Goal: Information Seeking & Learning: Learn about a topic

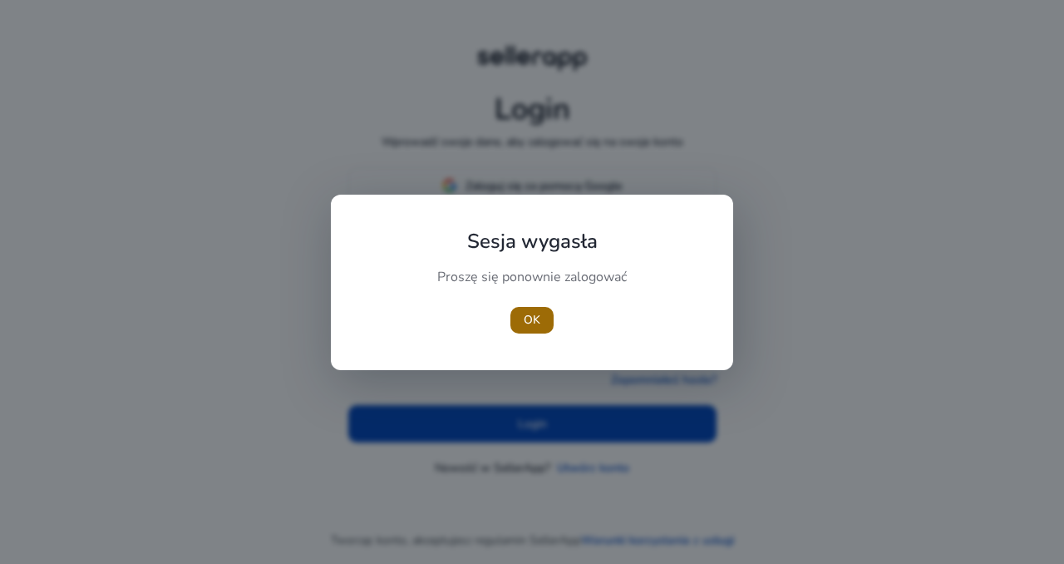
click at [534, 314] on font "OK" at bounding box center [532, 320] width 17 height 16
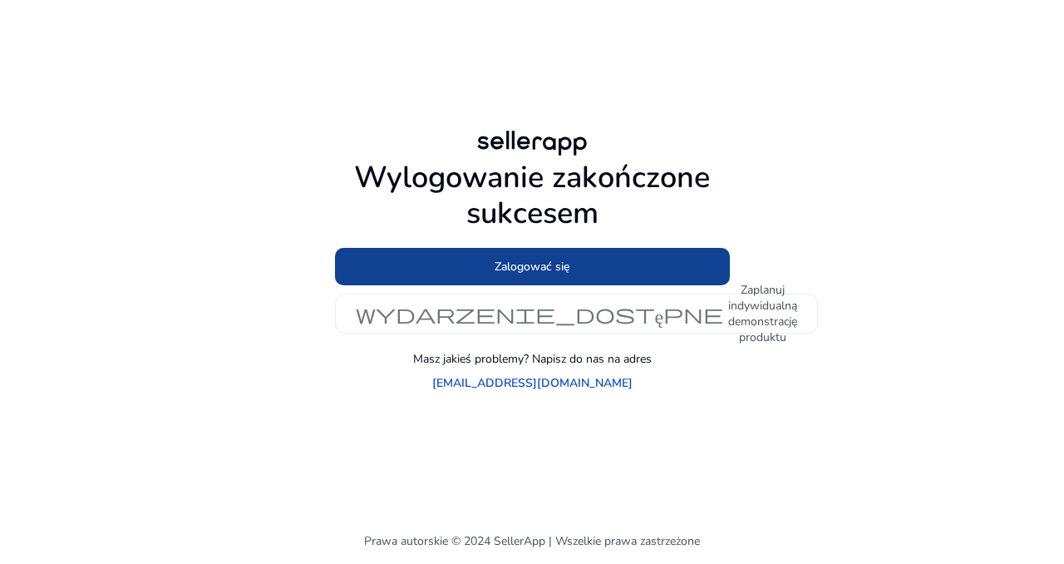
click at [535, 274] on font "Zalogować się" at bounding box center [532, 267] width 75 height 16
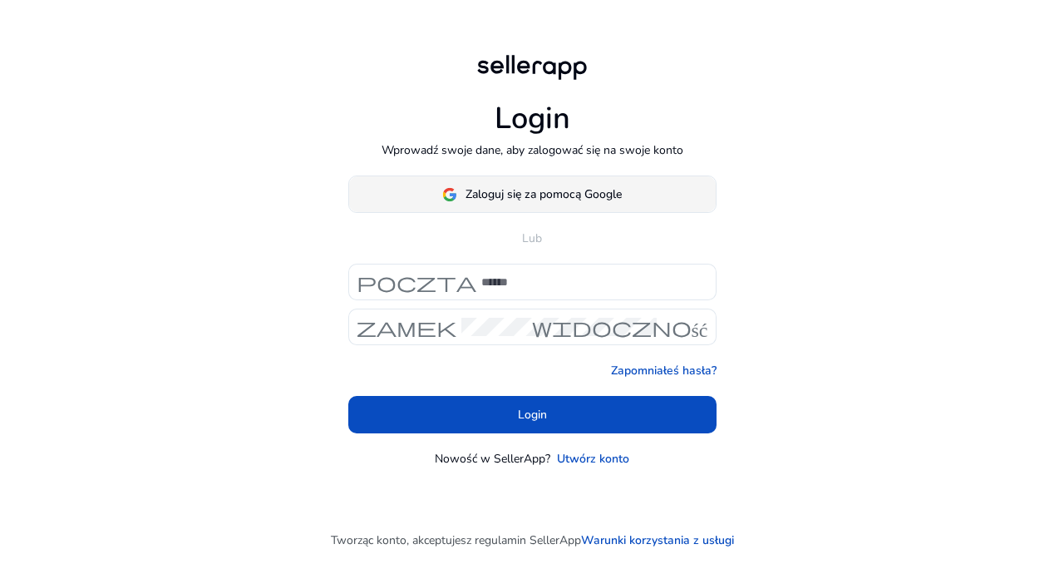
click at [522, 179] on span at bounding box center [532, 195] width 367 height 40
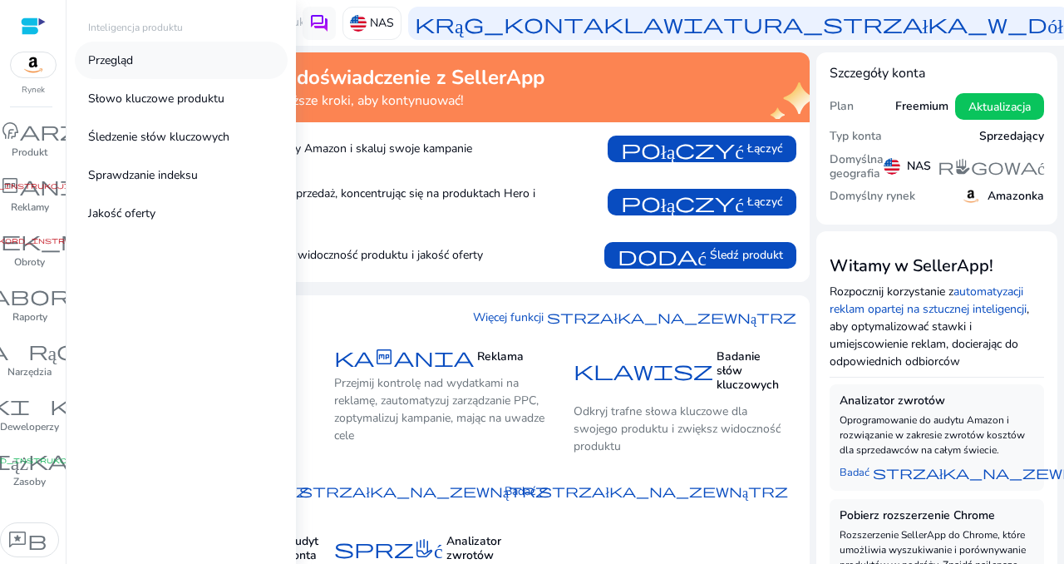
click at [108, 64] on font "Przegląd" at bounding box center [110, 60] width 45 height 16
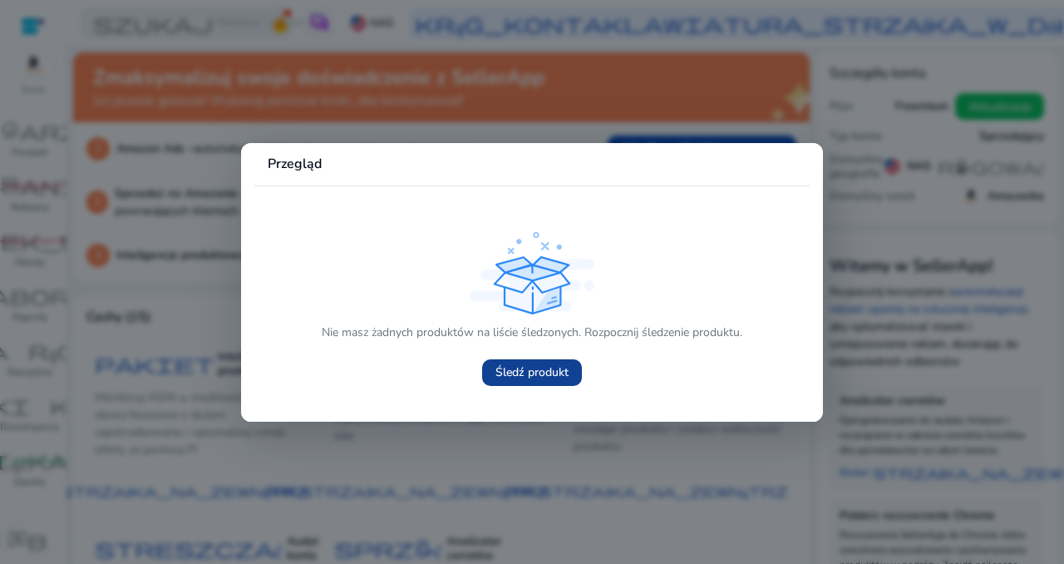
click at [517, 364] on font "Śledź produkt" at bounding box center [531, 372] width 73 height 16
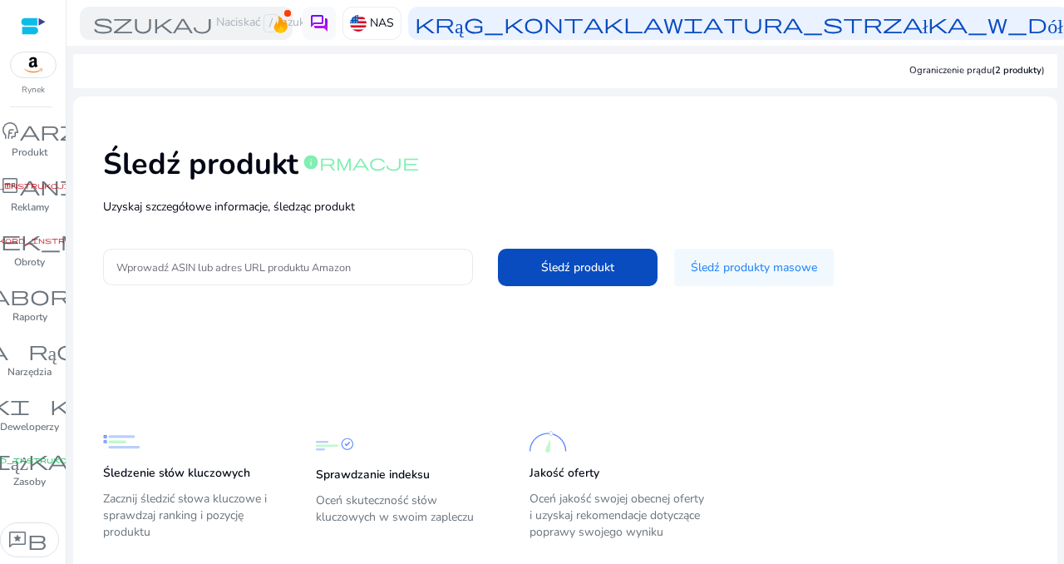
click at [258, 263] on input "Wprowadź ASIN lub adres URL produktu Amazon" at bounding box center [287, 267] width 343 height 18
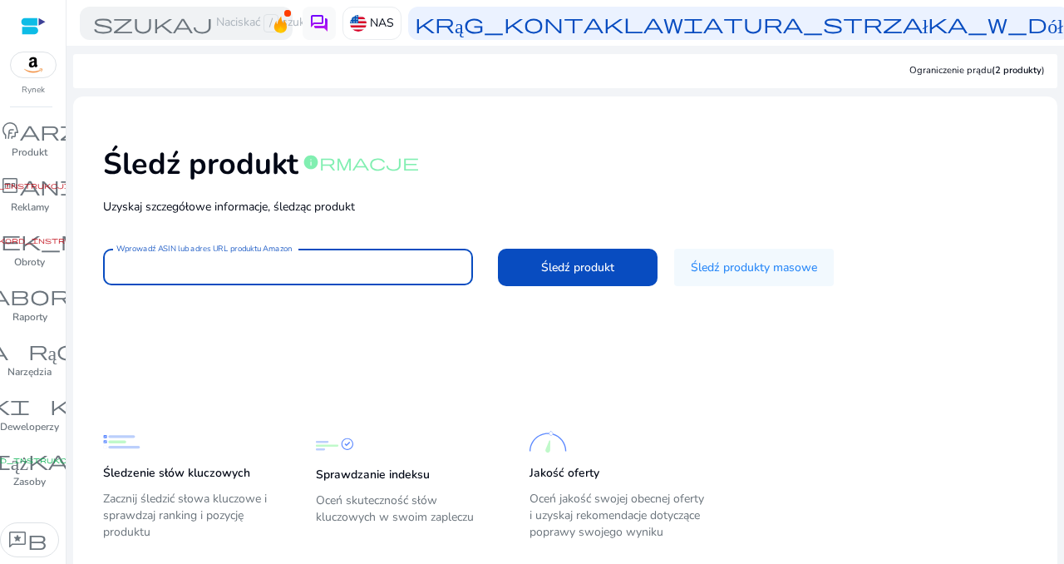
paste input "**********"
type input "**********"
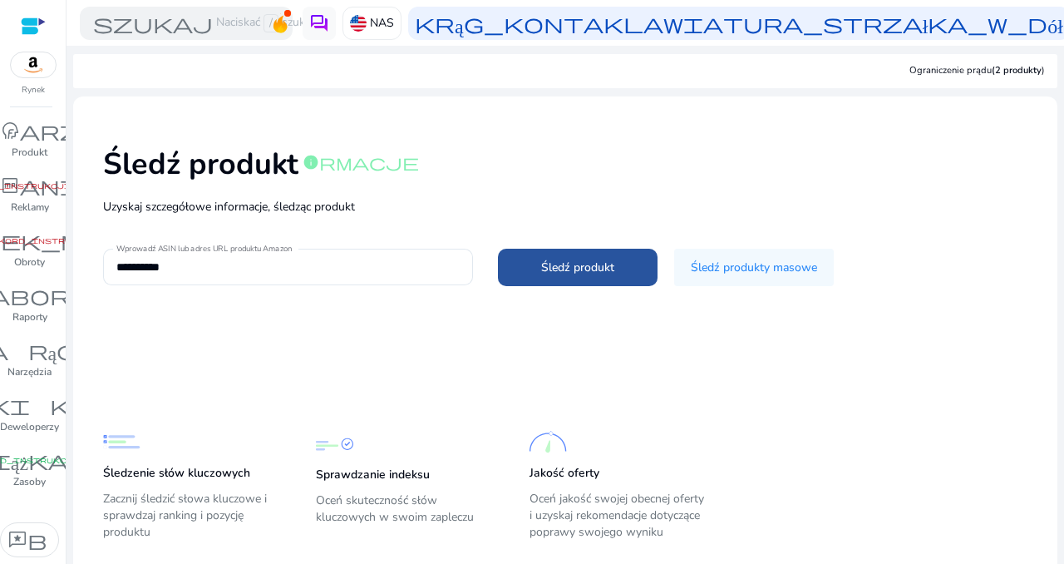
click at [550, 264] on font "Śledź produkt" at bounding box center [577, 267] width 73 height 16
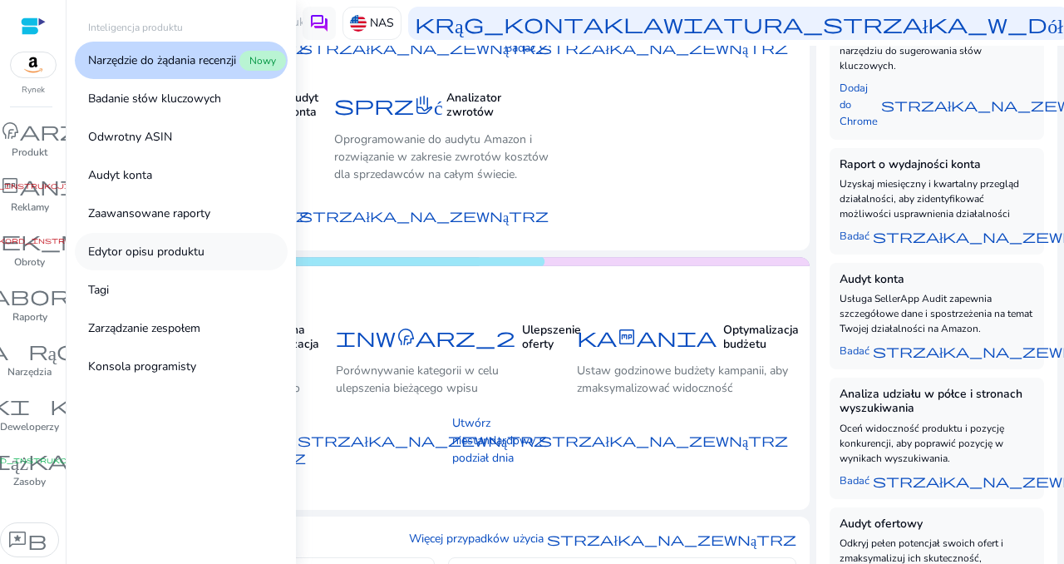
click at [176, 242] on link "Edytor opisu produktu" at bounding box center [181, 251] width 213 height 37
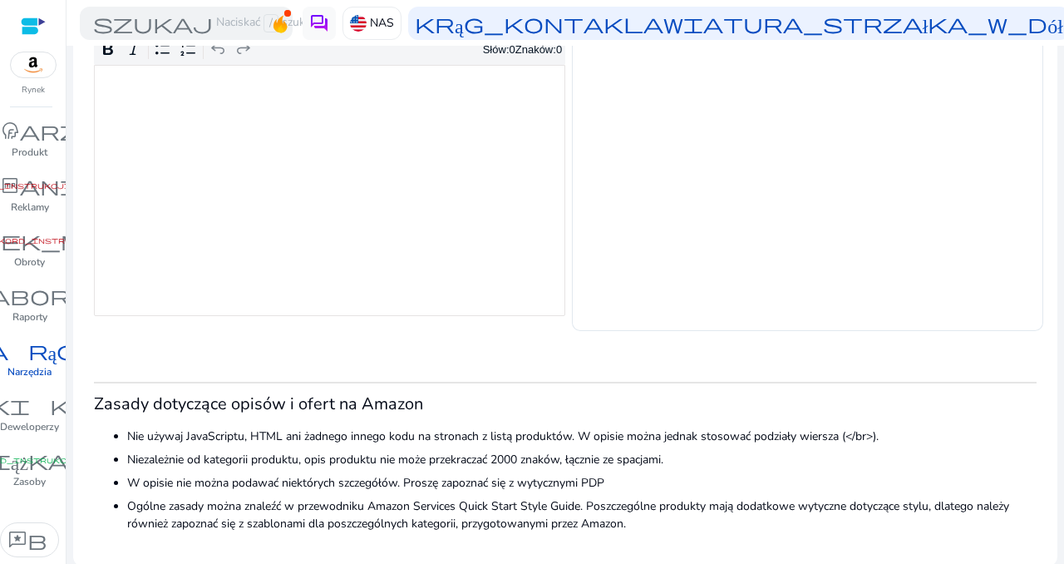
scroll to position [366, 0]
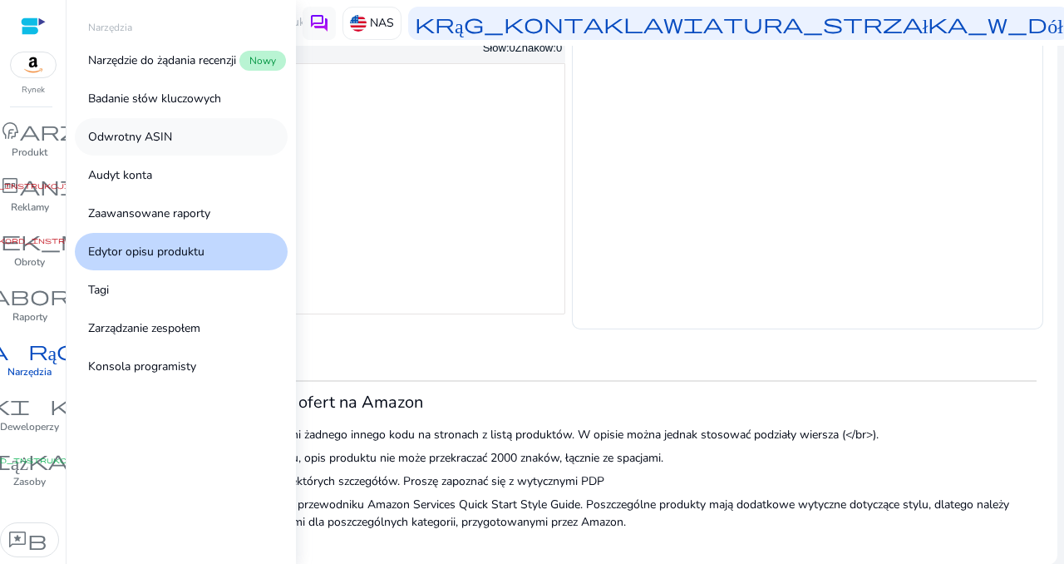
click at [182, 138] on link "Odwrotny ASIN" at bounding box center [181, 136] width 213 height 37
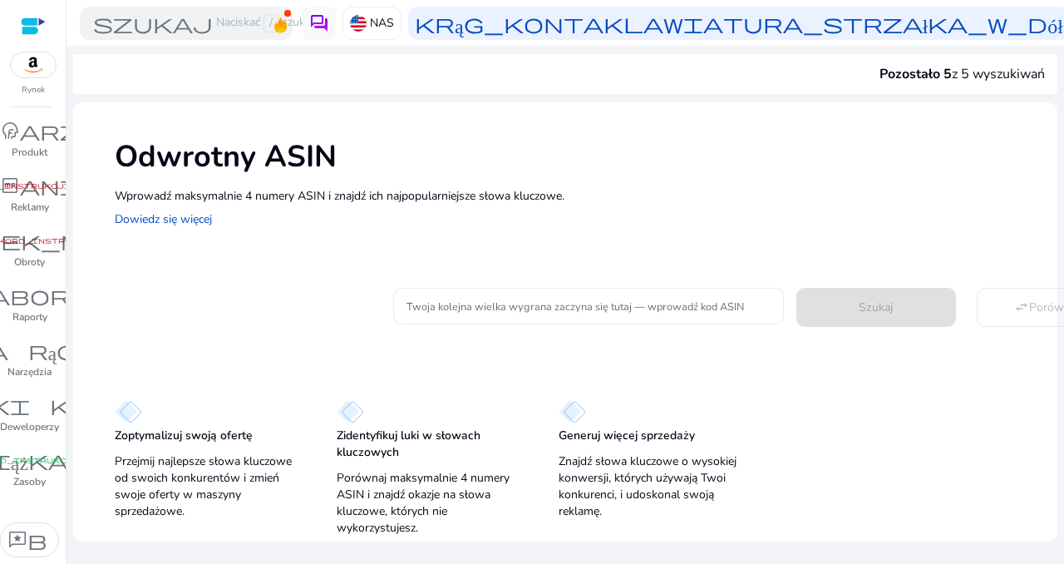
click at [497, 308] on input "Twoja kolejna wielka wygrana zaczyna się tutaj — wprowadź kod ASIN" at bounding box center [588, 306] width 364 height 18
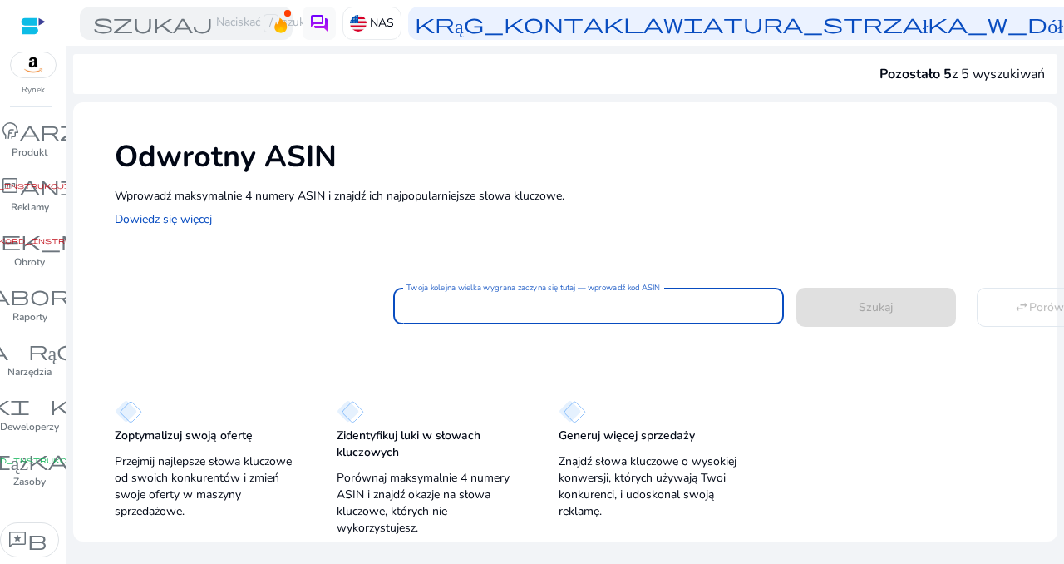
paste input "**********"
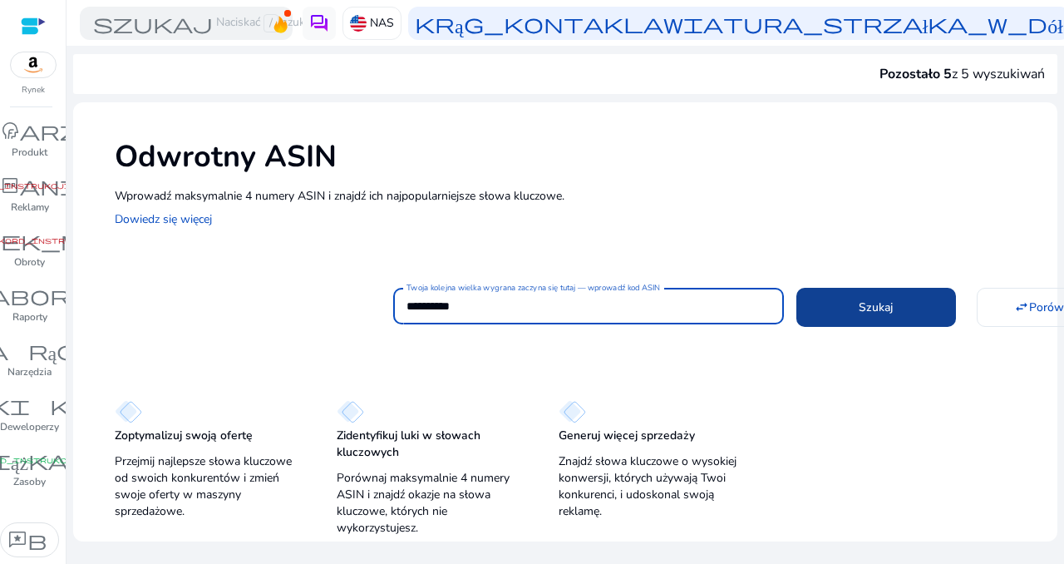
type input "**********"
click at [869, 303] on font "Szukaj" at bounding box center [876, 307] width 34 height 16
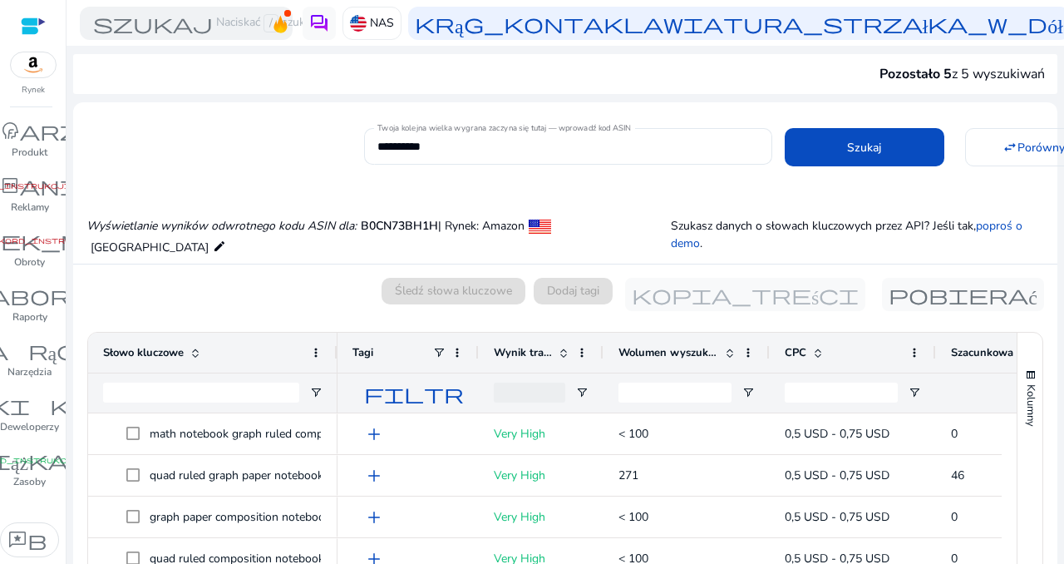
scroll to position [178, 0]
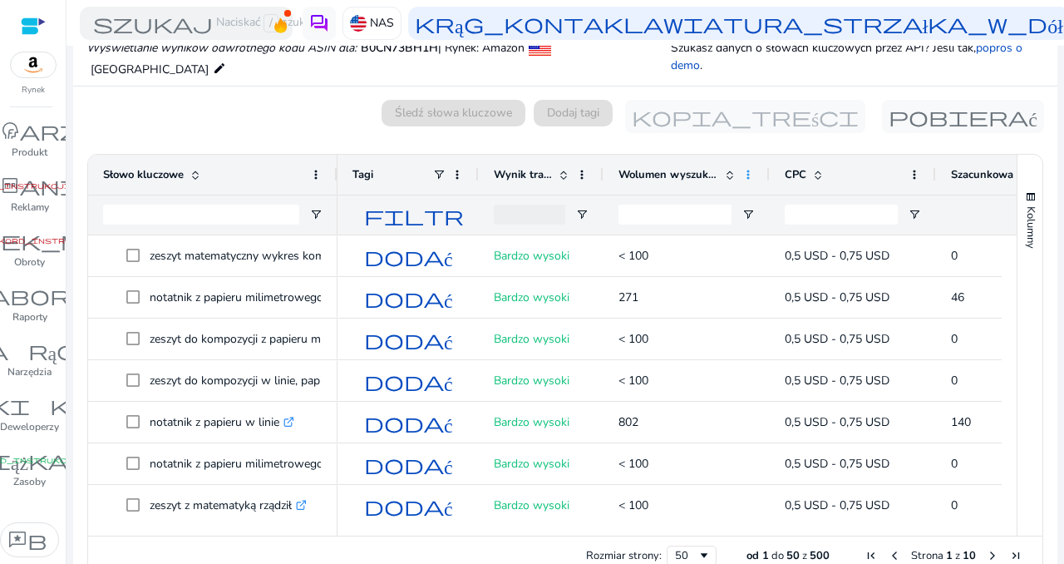
click at [752, 172] on span at bounding box center [748, 174] width 13 height 13
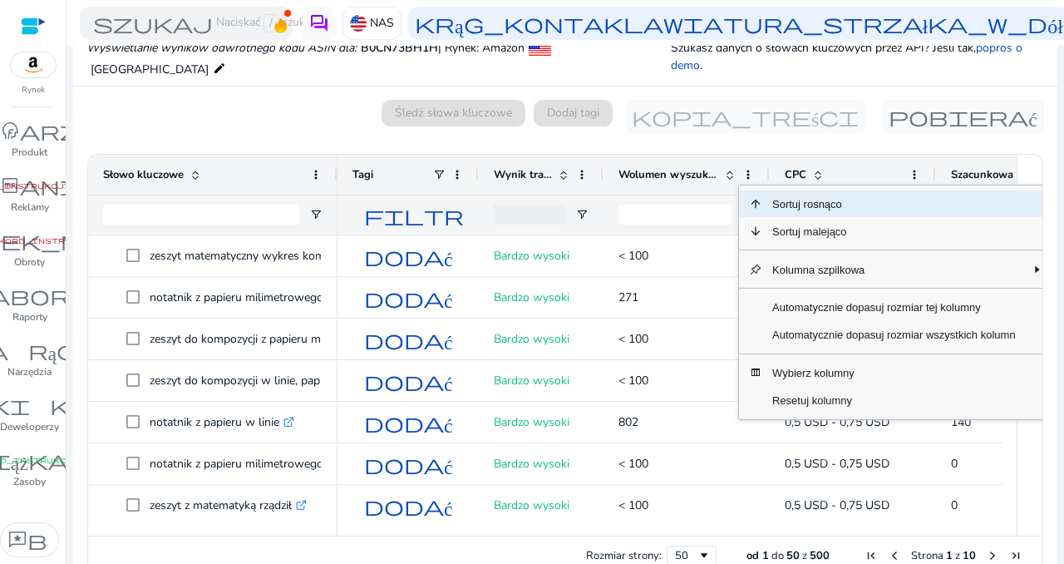
click at [696, 161] on div "Wolumen wyszukiwania" at bounding box center [677, 175] width 118 height 32
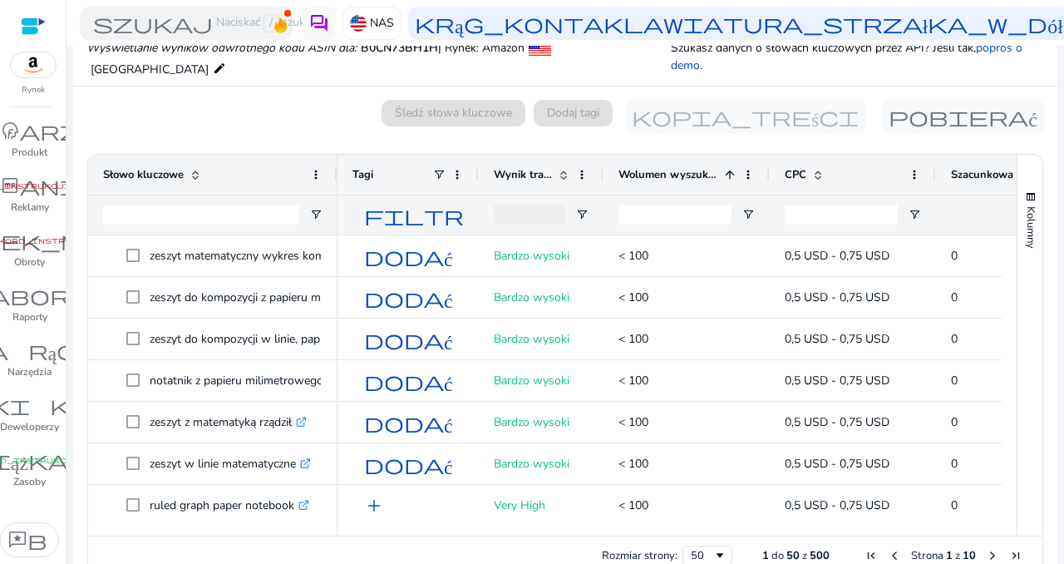
click at [696, 169] on font "Wolumen wyszukiwania" at bounding box center [679, 174] width 122 height 15
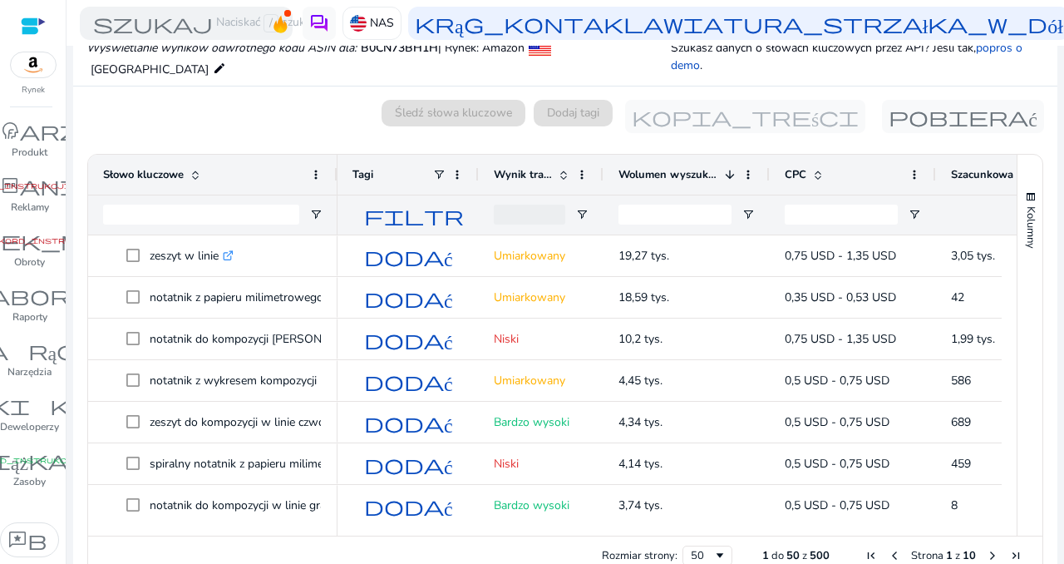
click at [709, 170] on font "Wolumen wyszukiwania" at bounding box center [679, 174] width 122 height 15
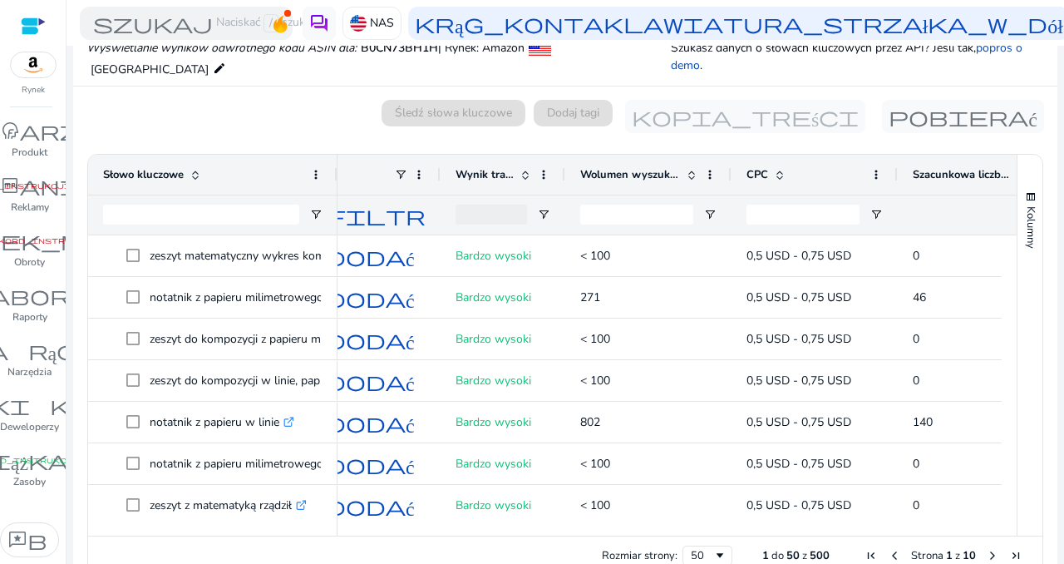
scroll to position [0, 0]
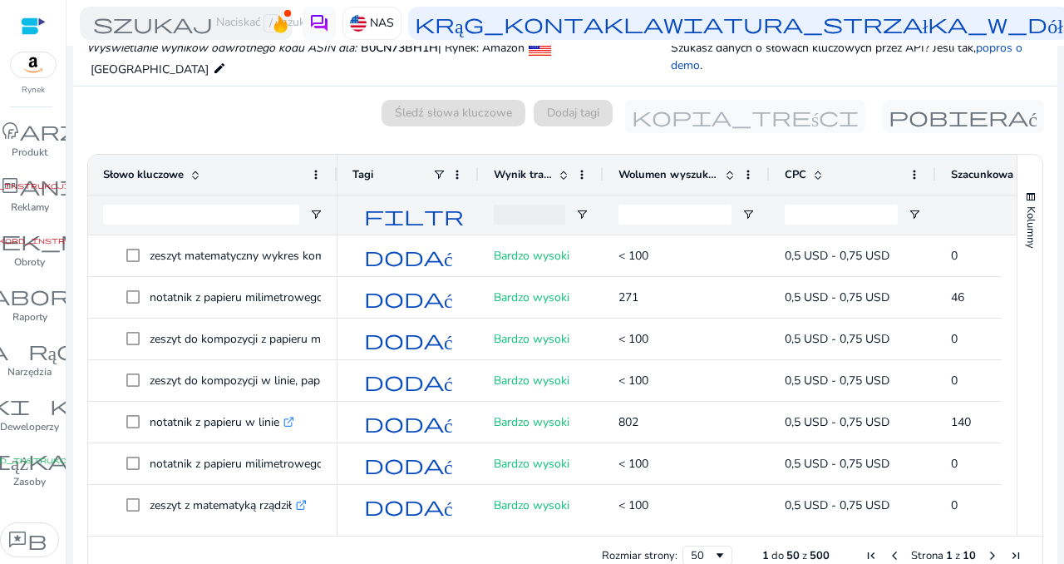
click at [663, 165] on div "Wolumen wyszukiwania" at bounding box center [677, 175] width 118 height 32
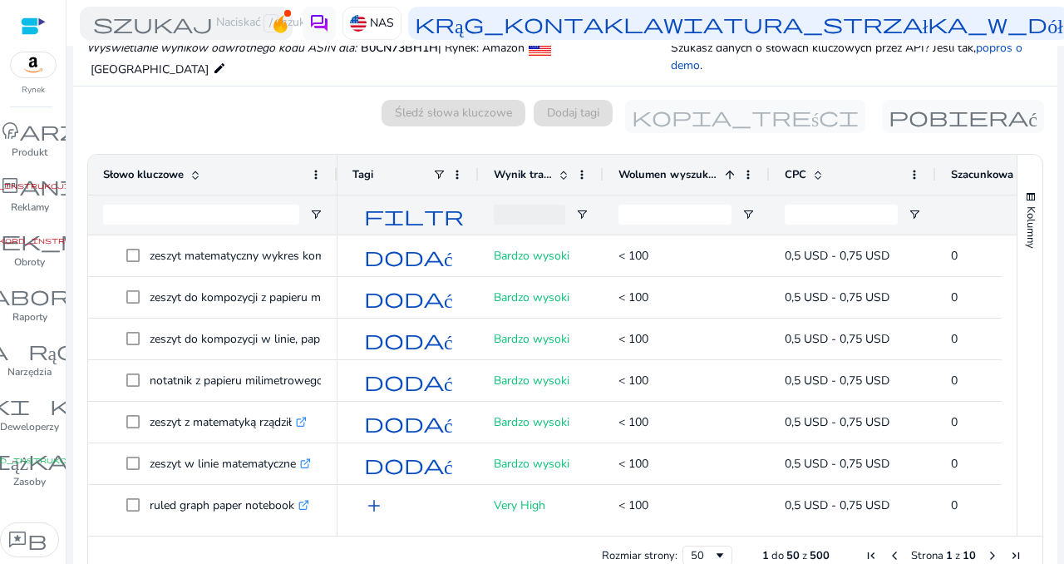
click at [663, 165] on div "Wolumen wyszukiwania 1" at bounding box center [677, 175] width 118 height 32
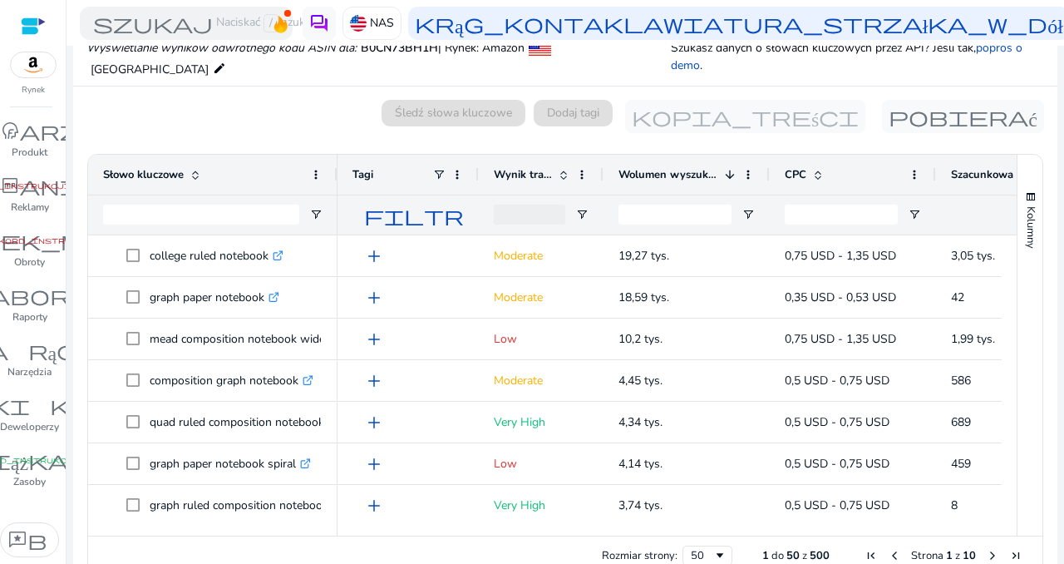
click at [663, 165] on div "Wolumen wyszukiwania 1" at bounding box center [677, 175] width 118 height 32
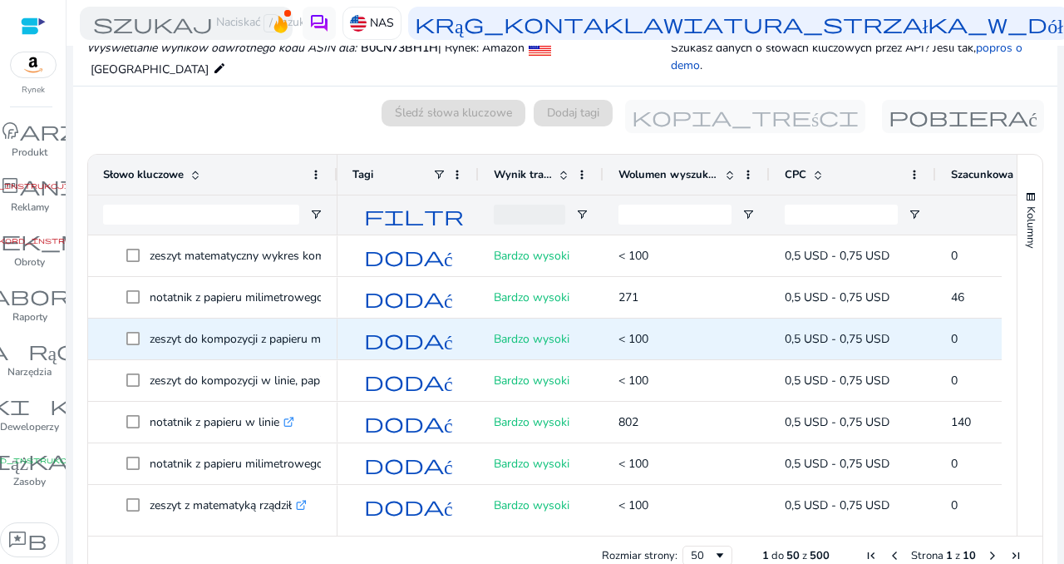
scroll to position [122, 0]
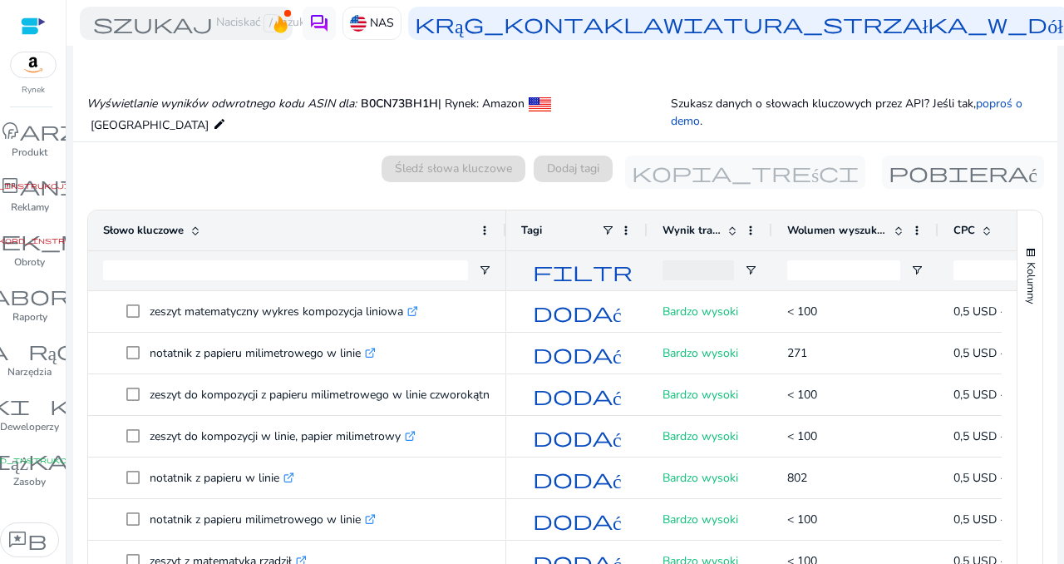
drag, startPoint x: 333, startPoint y: 229, endPoint x: 501, endPoint y: 245, distance: 169.6
click at [502, 245] on div at bounding box center [505, 230] width 7 height 40
click at [828, 231] on font "Wolumen wyszukiwania" at bounding box center [848, 230] width 122 height 15
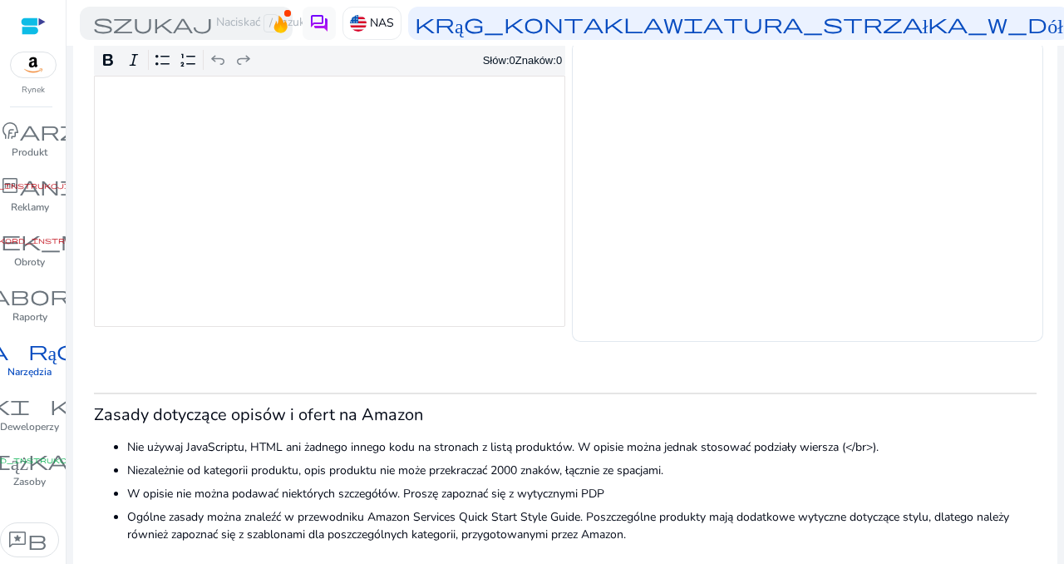
scroll to position [366, 0]
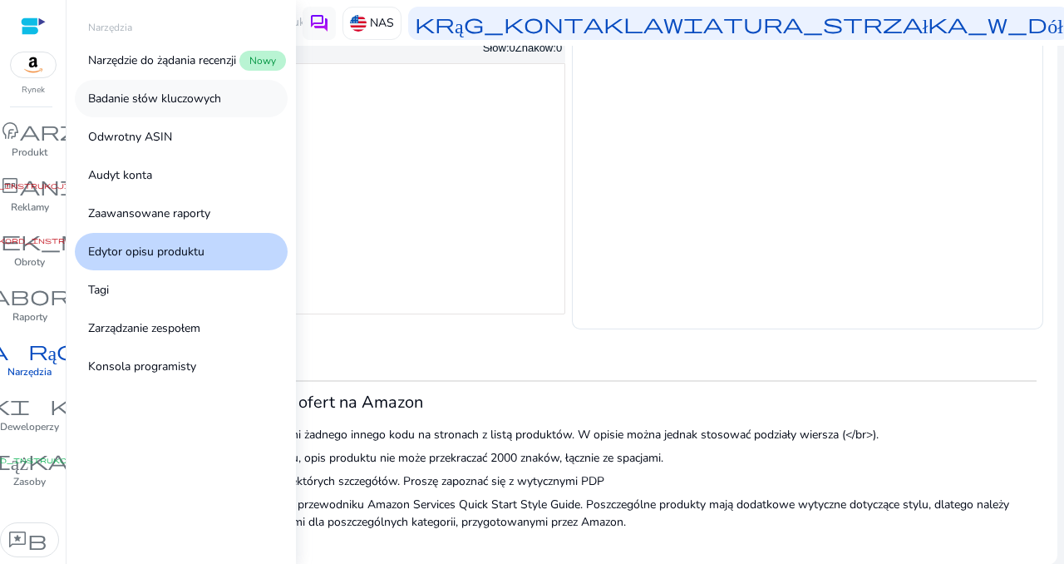
click at [138, 106] on p "Badanie słów kluczowych" at bounding box center [154, 98] width 133 height 17
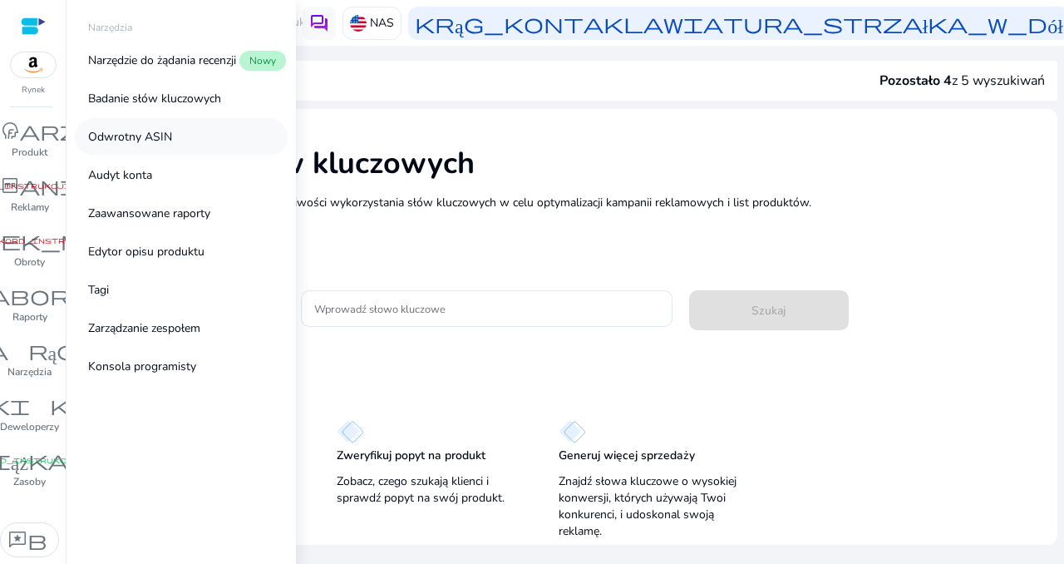
click at [134, 137] on font "Odwrotny ASIN" at bounding box center [130, 137] width 84 height 16
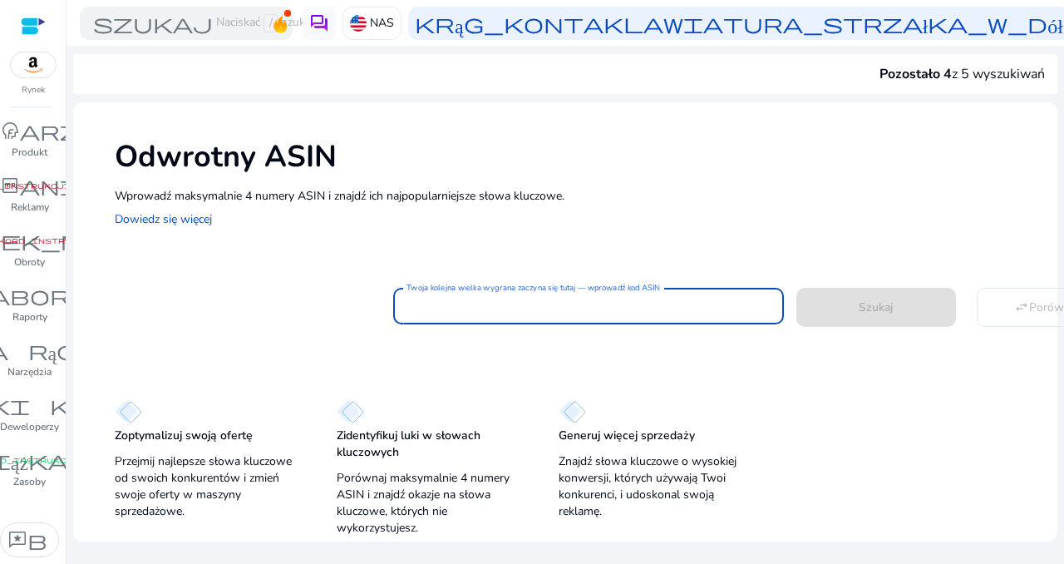
paste input "**********"
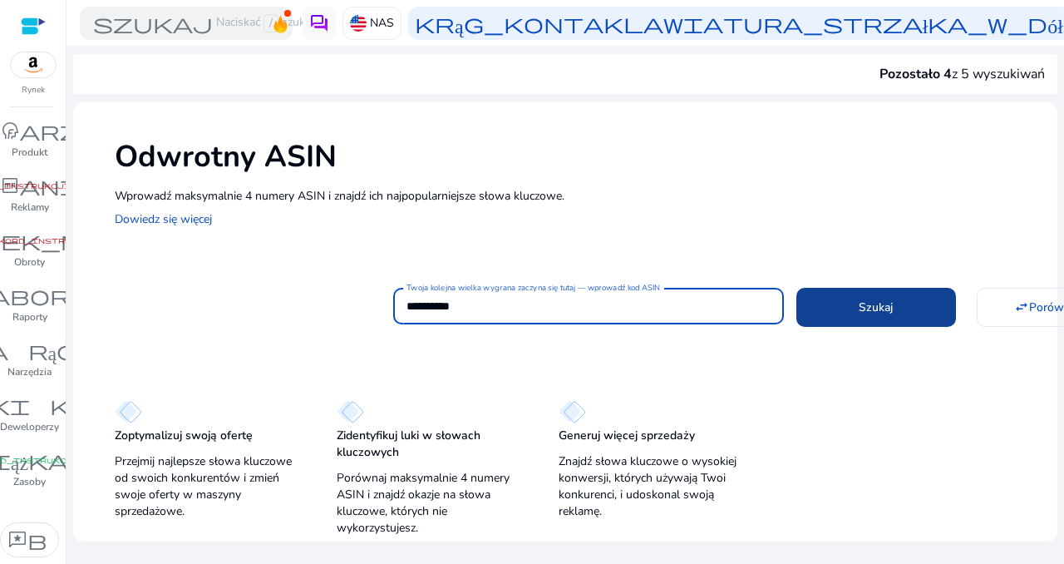
type input "**********"
click at [924, 291] on span at bounding box center [876, 307] width 160 height 40
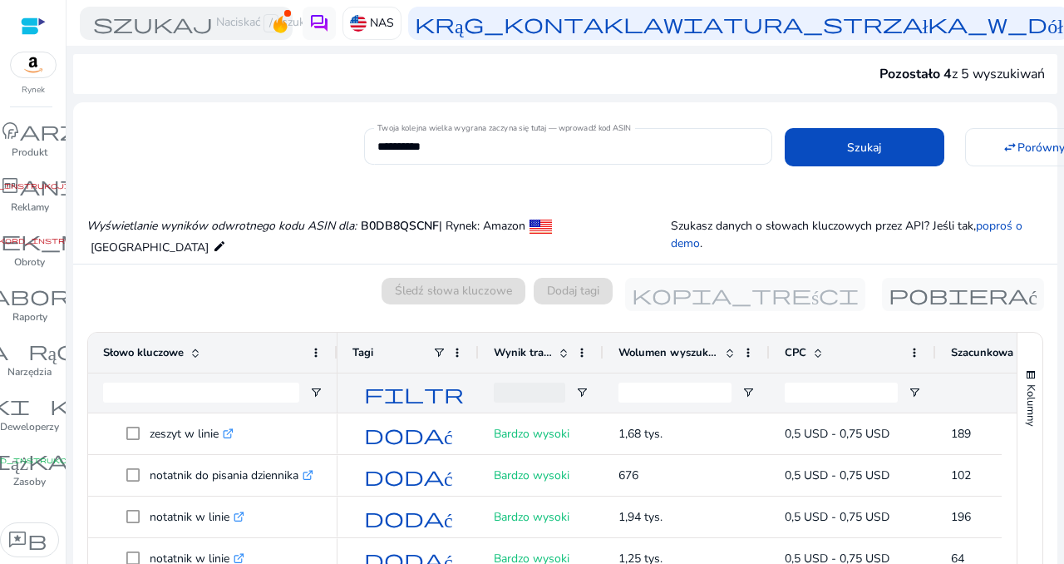
scroll to position [178, 0]
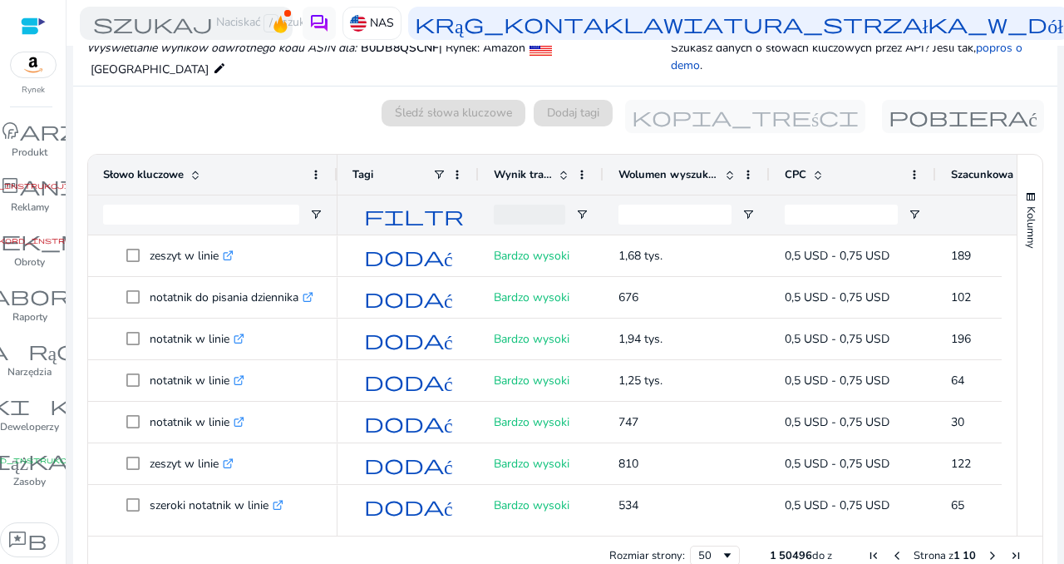
click at [653, 177] on font "Wolumen wyszukiwania" at bounding box center [679, 174] width 122 height 15
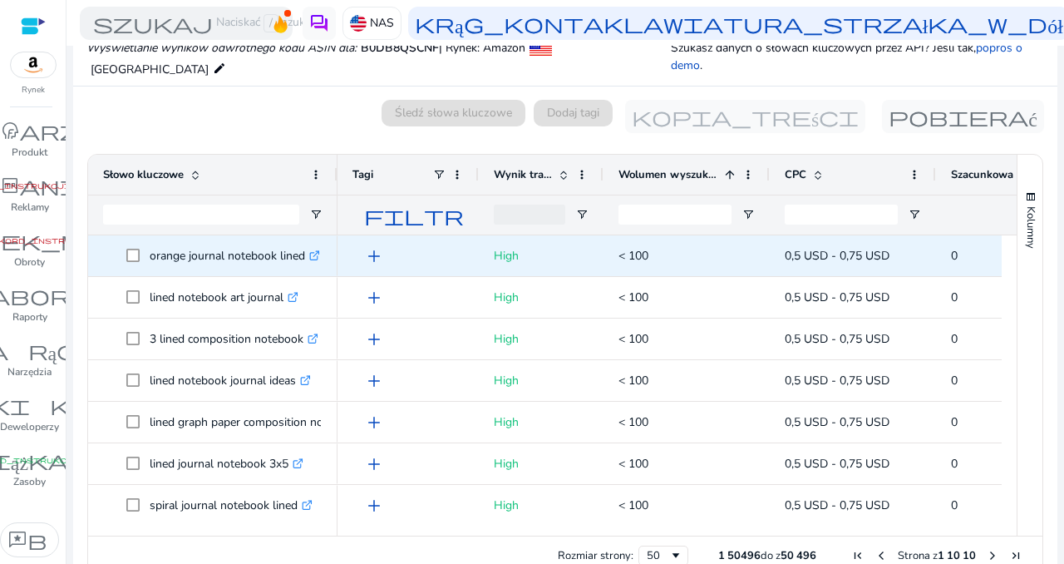
scroll to position [831, 0]
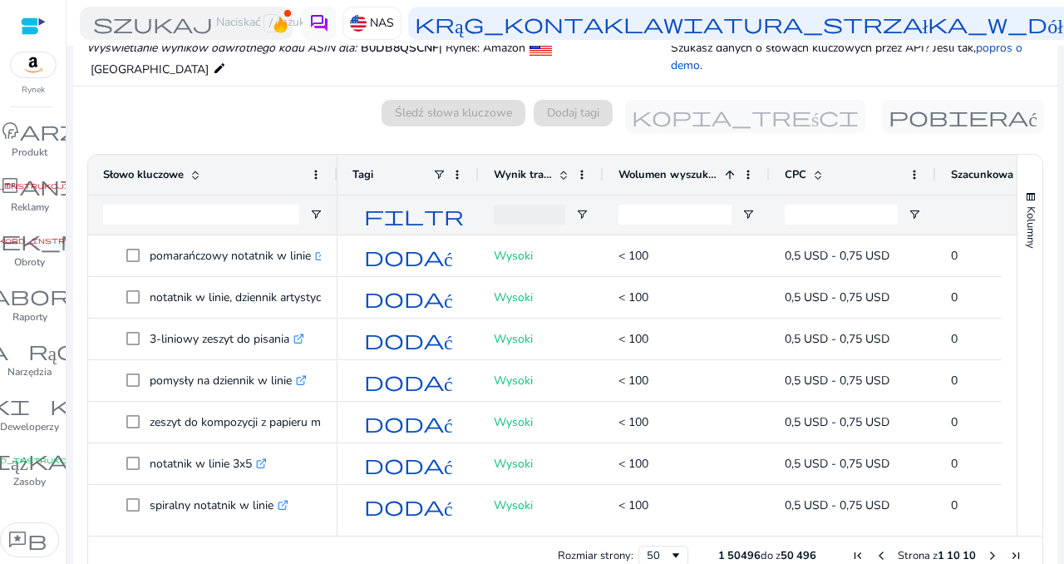
drag, startPoint x: 637, startPoint y: 525, endPoint x: 748, endPoint y: 525, distance: 111.4
click at [748, 525] on div at bounding box center [803, 527] width 931 height 15
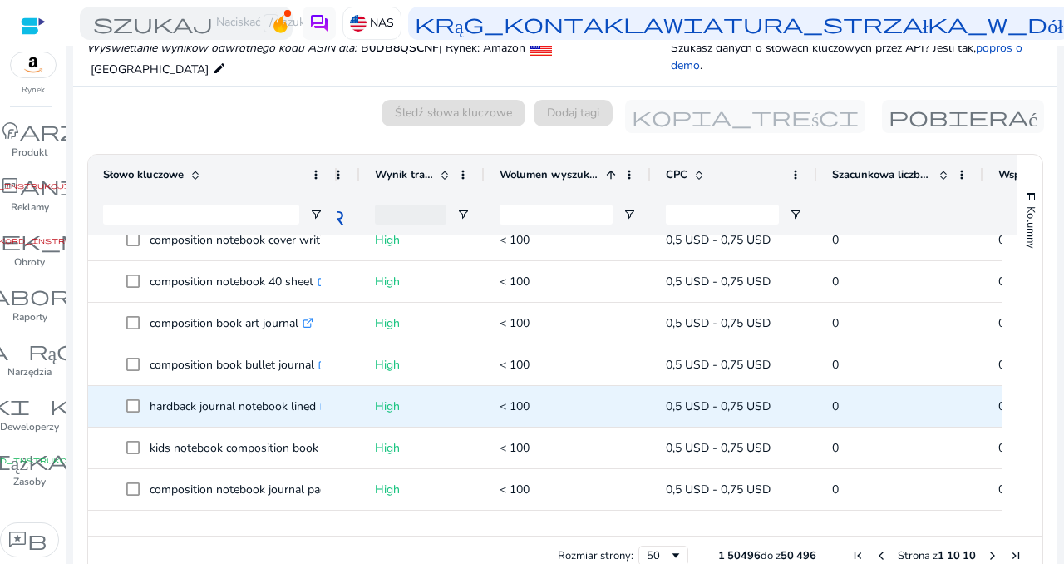
scroll to position [0, 0]
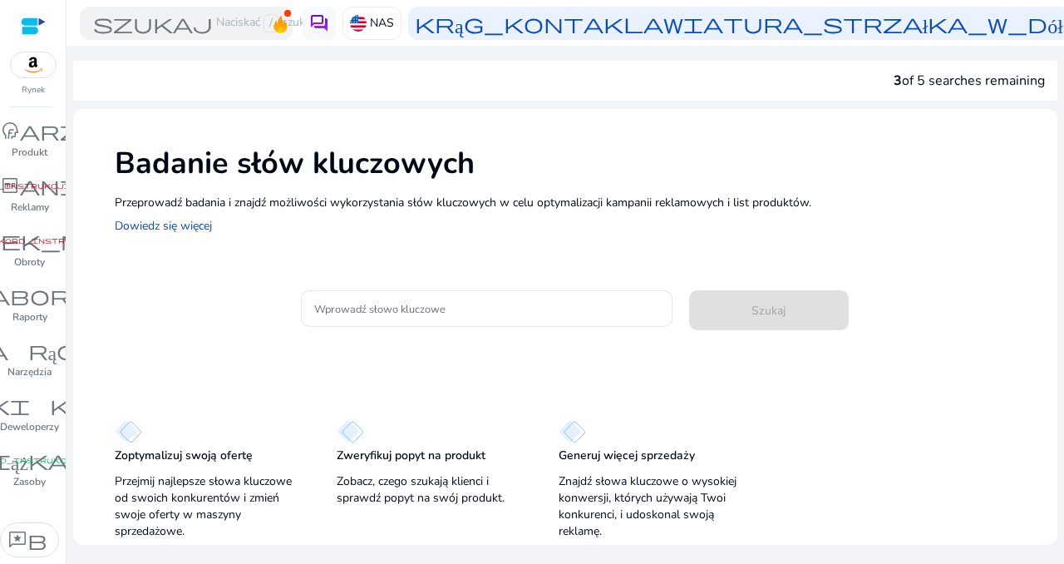
click at [348, 257] on div "Badanie słów kluczowych Przeprowadź badania i znajdź możliwości wykorzystania s…" at bounding box center [565, 189] width 984 height 160
drag, startPoint x: 348, startPoint y: 257, endPoint x: 317, endPoint y: 311, distance: 62.6
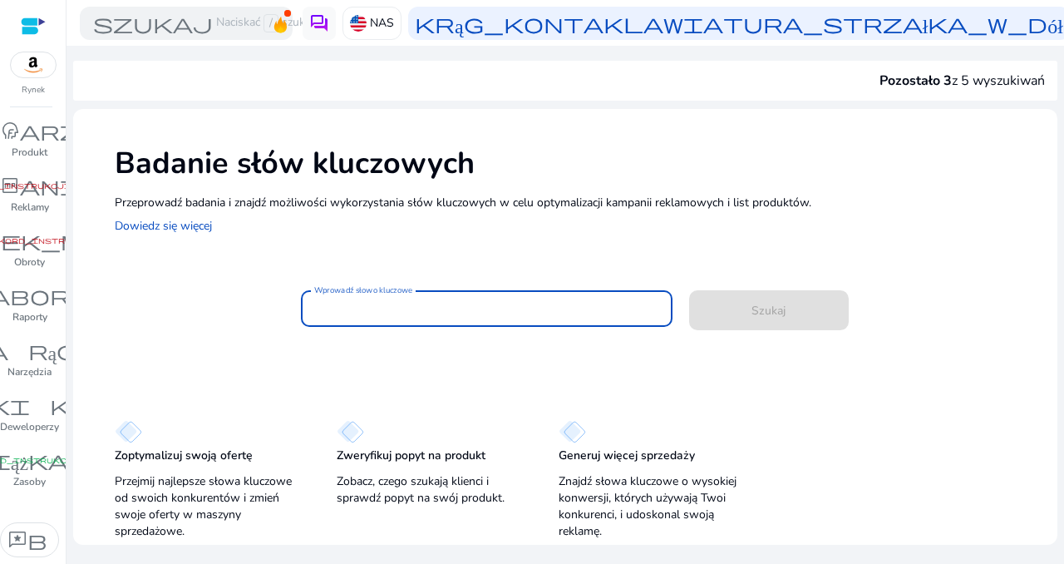
paste input "**********"
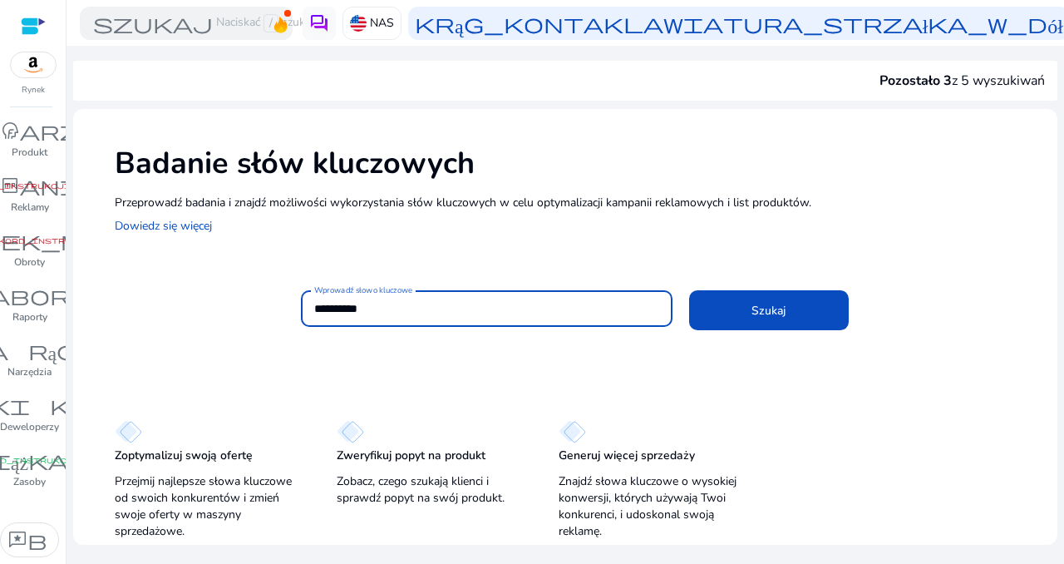
type input "**********"
click at [795, 337] on div "**********" at bounding box center [672, 317] width 743 height 54
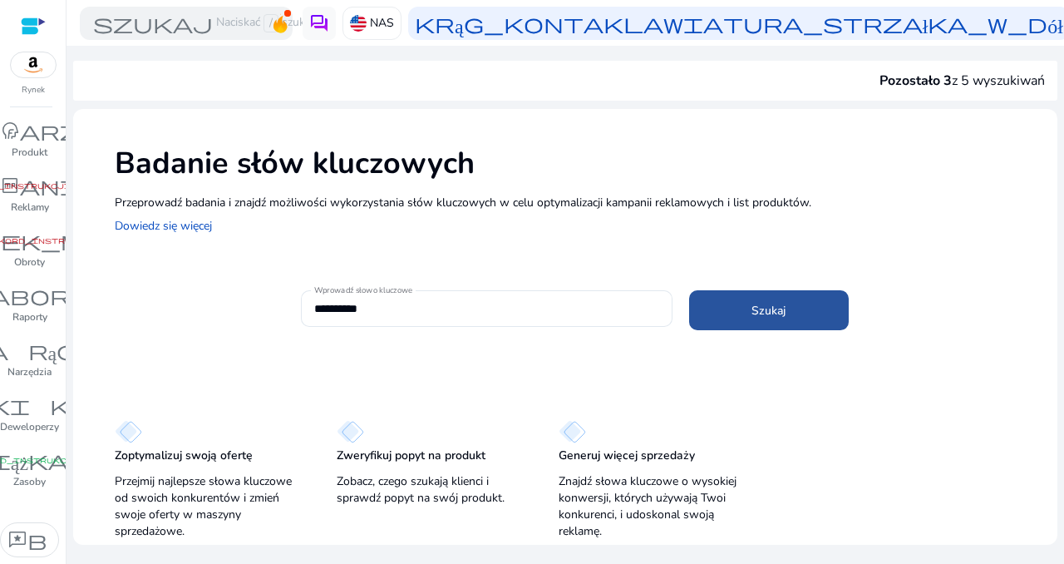
click at [784, 310] on font "Szukaj" at bounding box center [768, 311] width 34 height 16
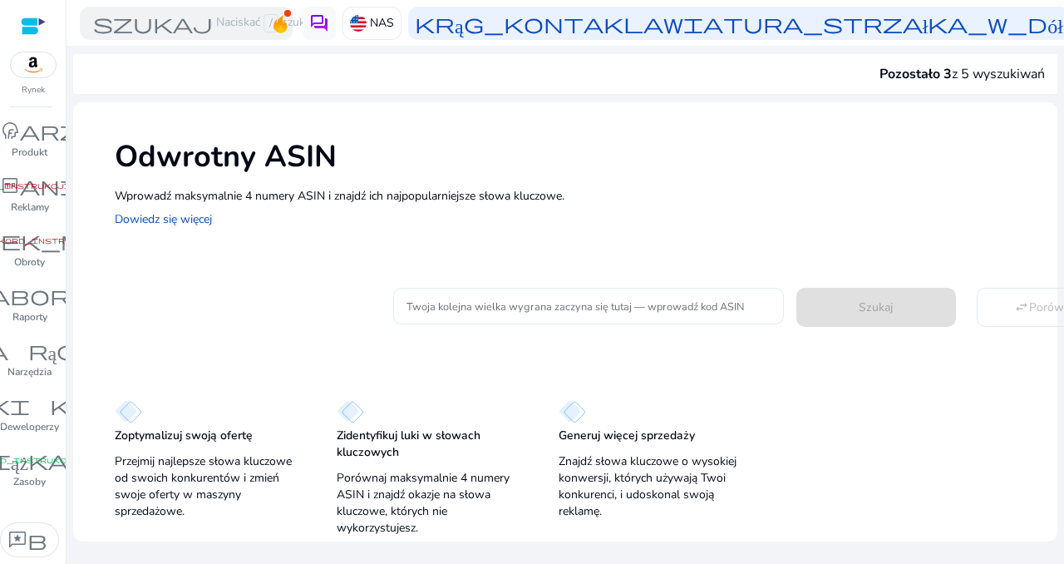
click at [607, 313] on input "Twoja kolejna wielka wygrana zaczyna się tutaj — wprowadź kod ASIN" at bounding box center [588, 306] width 364 height 18
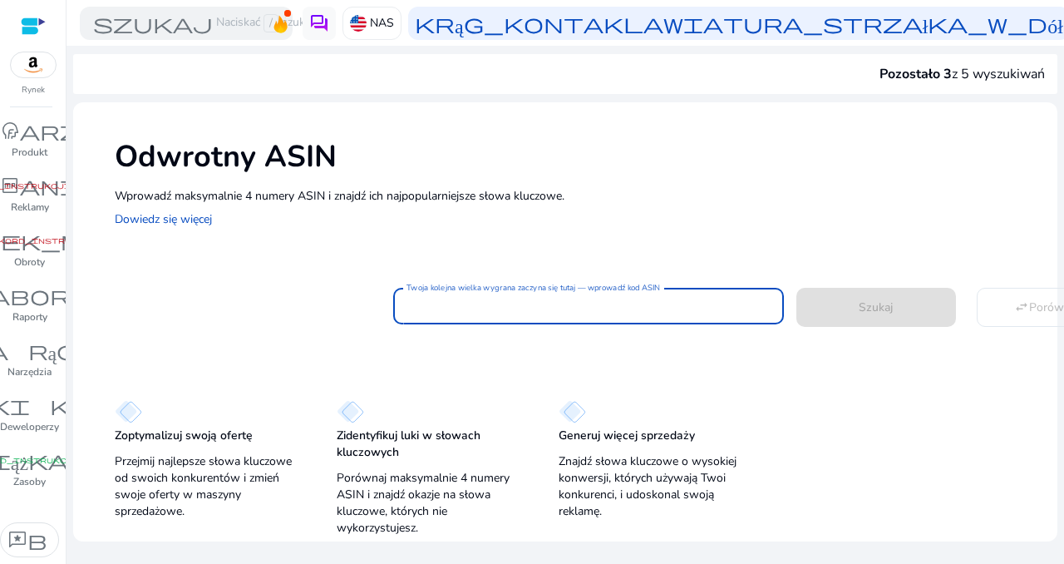
paste input "**********"
type input "**********"
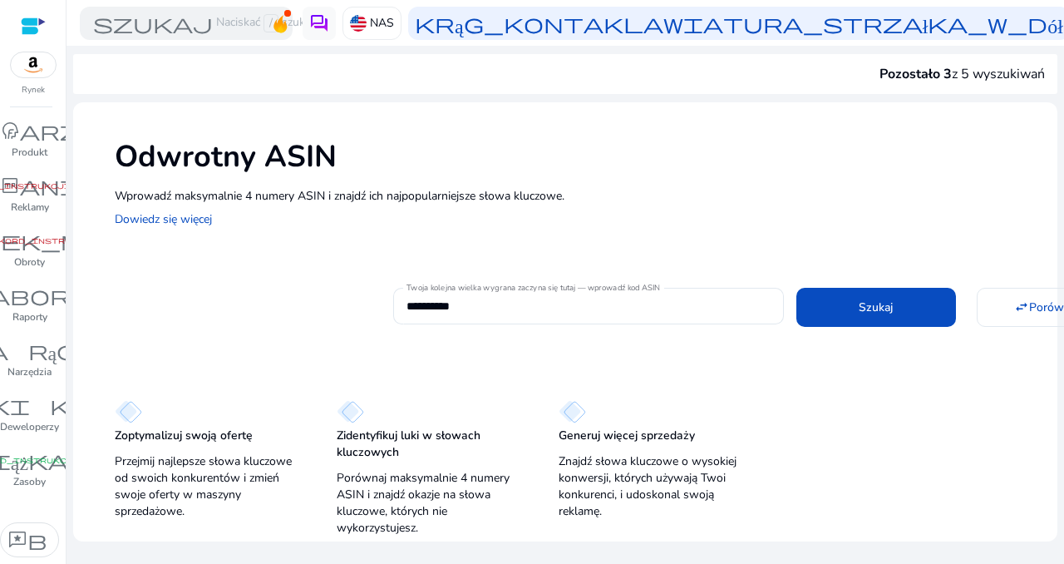
click at [700, 352] on div "**********" at bounding box center [565, 321] width 984 height 439
click at [900, 310] on span at bounding box center [876, 307] width 160 height 40
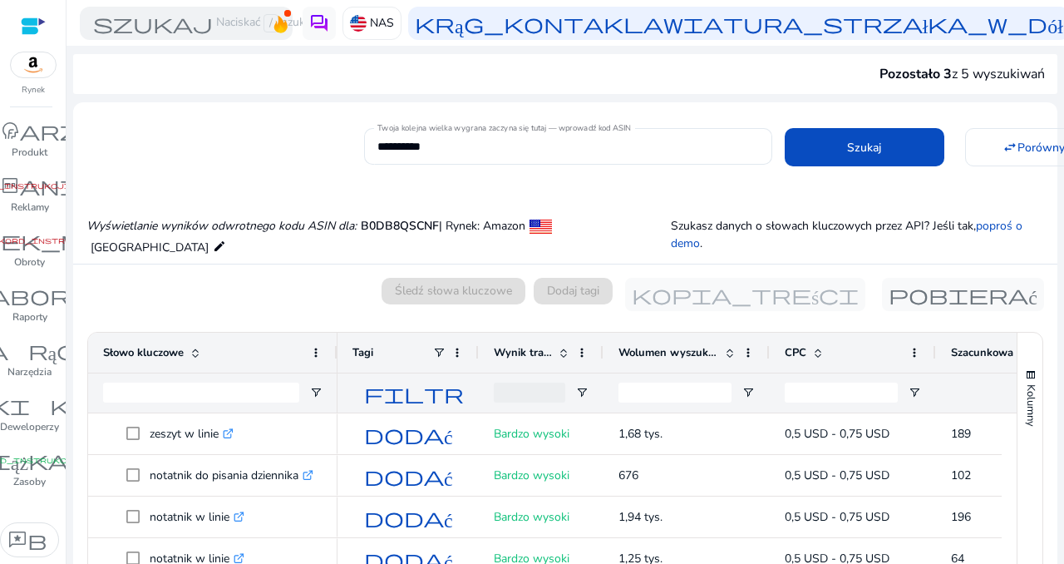
scroll to position [178, 0]
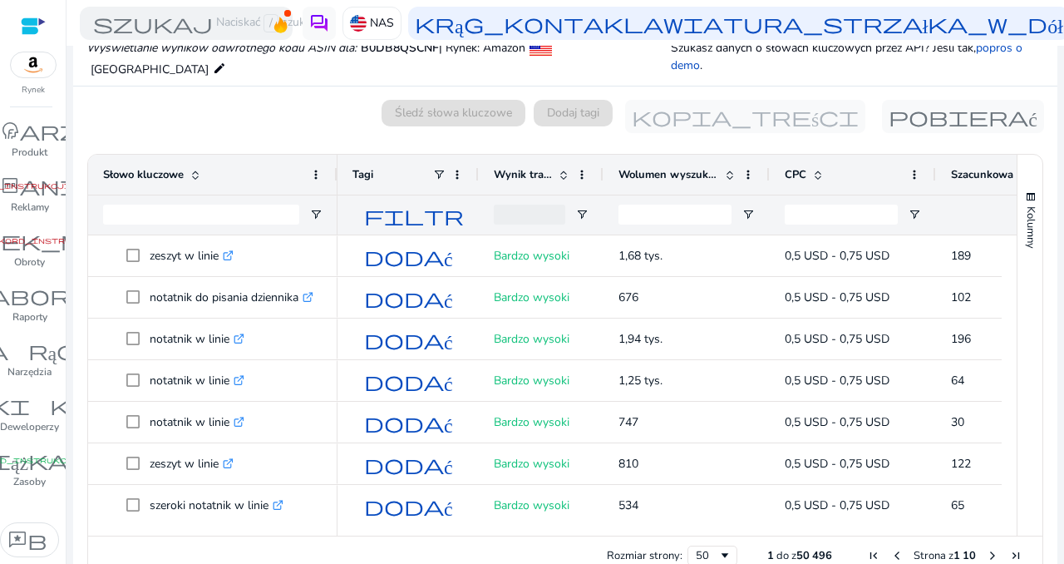
click at [691, 201] on div at bounding box center [674, 214] width 113 height 39
click at [695, 179] on font "Wolumen wyszukiwania" at bounding box center [679, 174] width 122 height 15
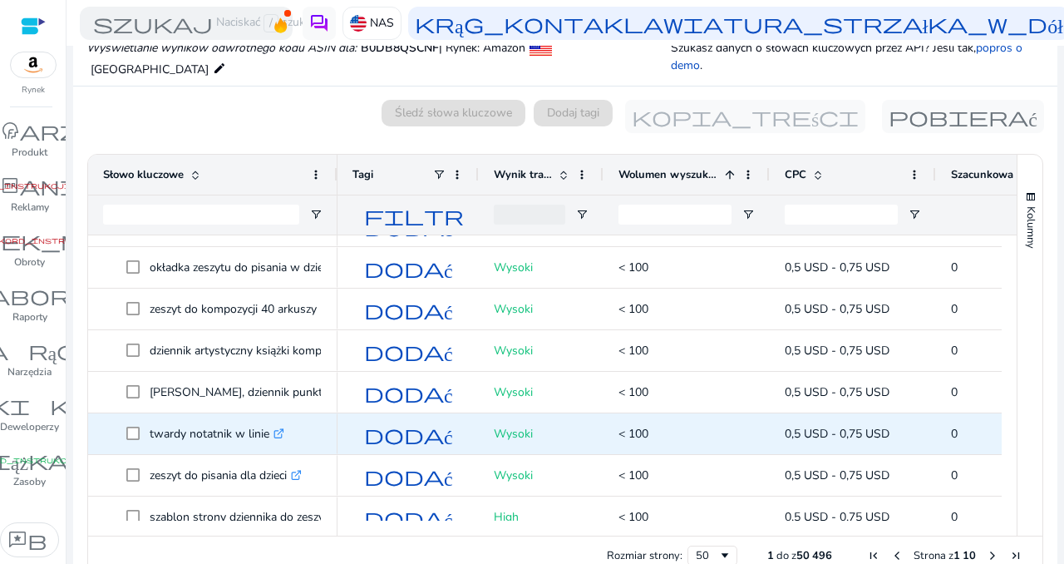
scroll to position [1792, 0]
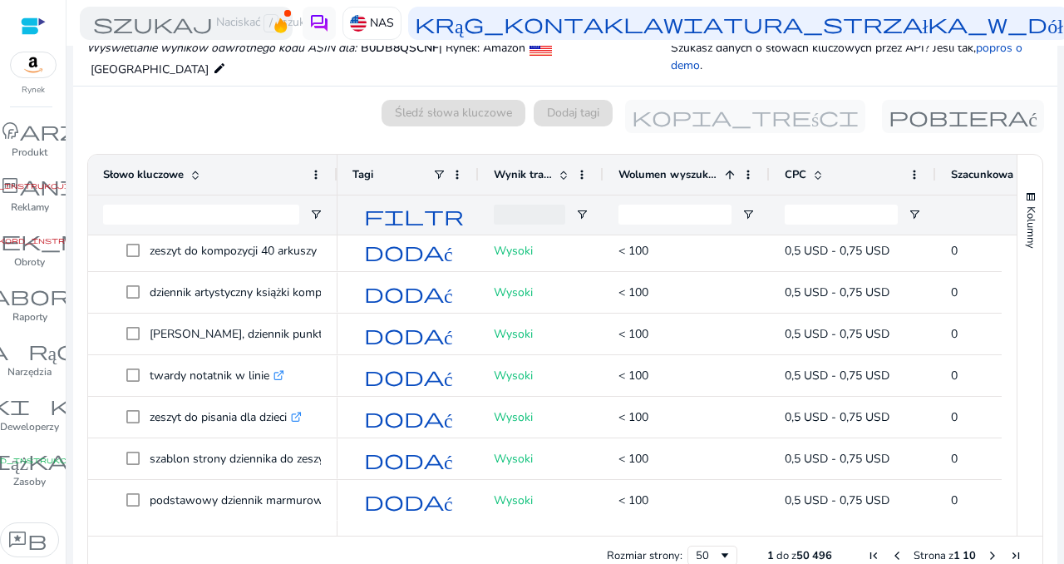
click at [676, 159] on div "Wolumen wyszukiwania 1" at bounding box center [677, 175] width 118 height 32
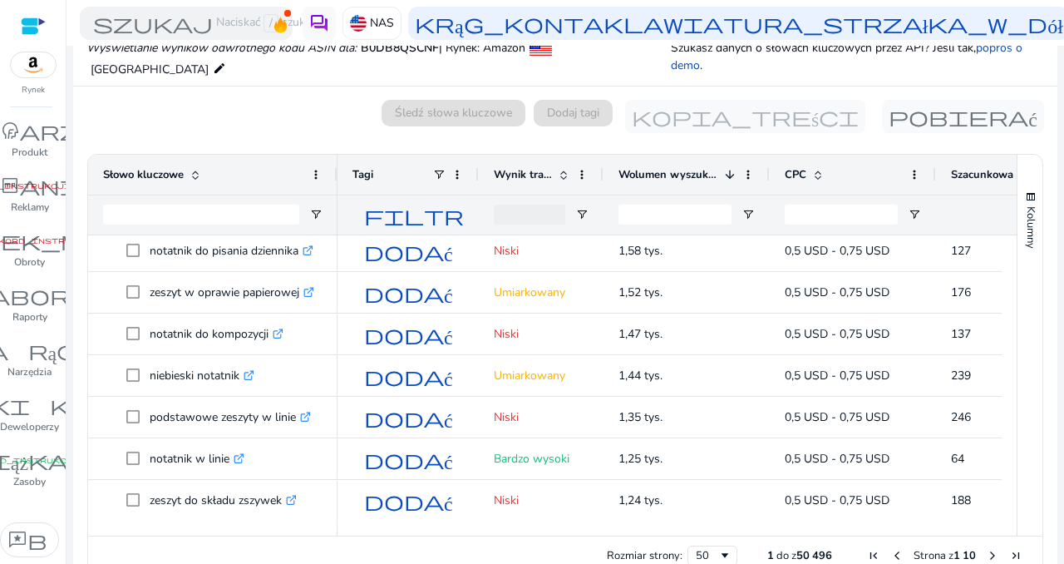
click at [520, 165] on div "Wynik trafności" at bounding box center [532, 175] width 76 height 32
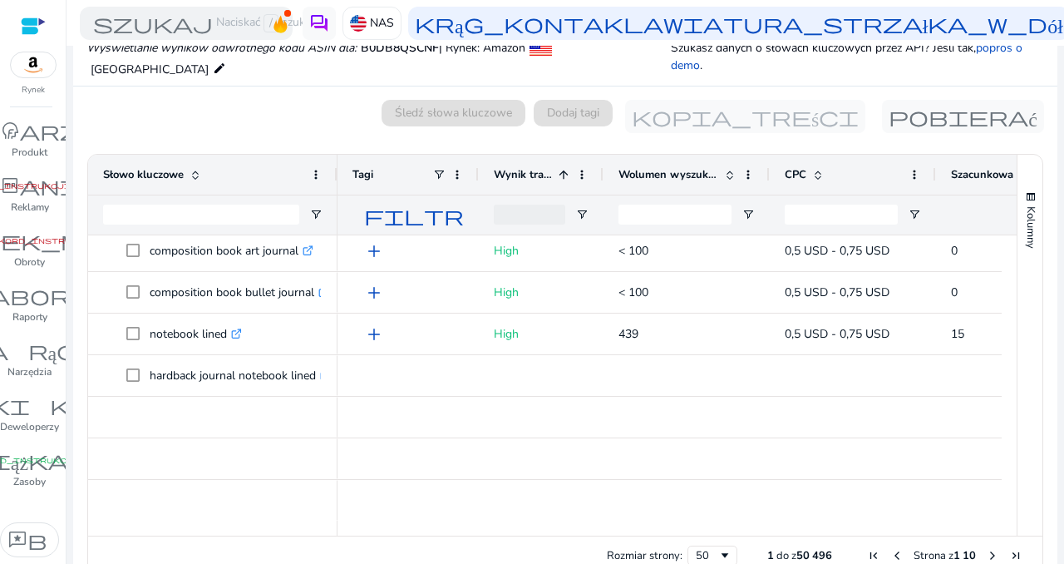
click at [520, 165] on div "Wynik trafności 1" at bounding box center [532, 175] width 76 height 32
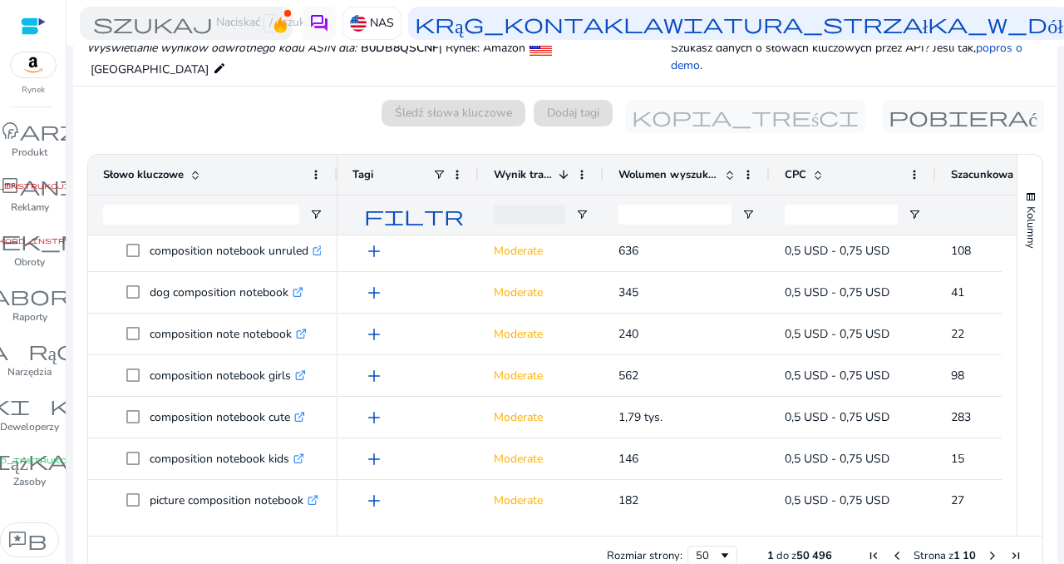
click at [520, 165] on div "Wynik trafności 1" at bounding box center [532, 175] width 76 height 32
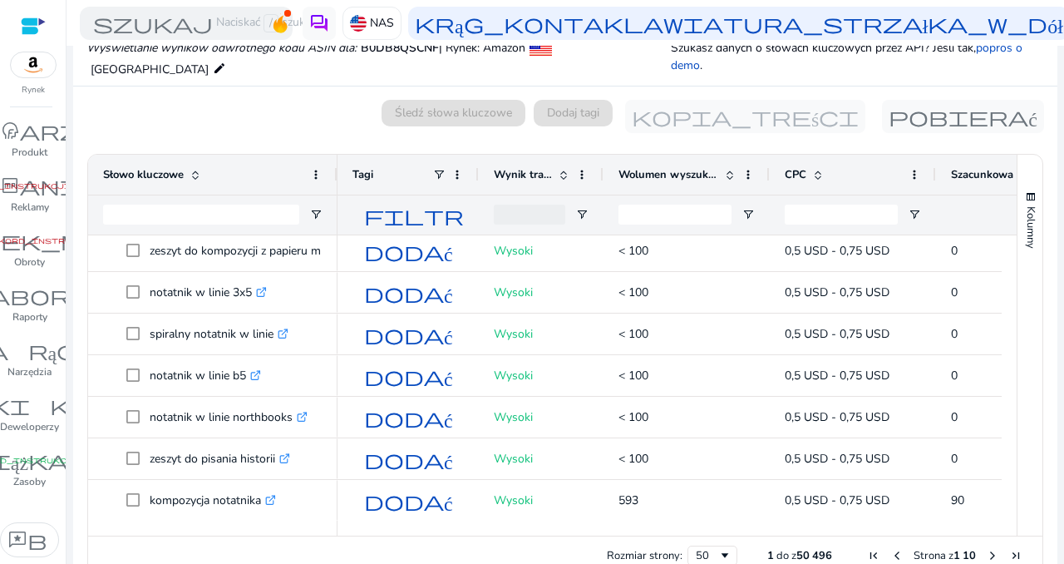
click at [530, 169] on font "Wynik trafności" at bounding box center [533, 174] width 79 height 15
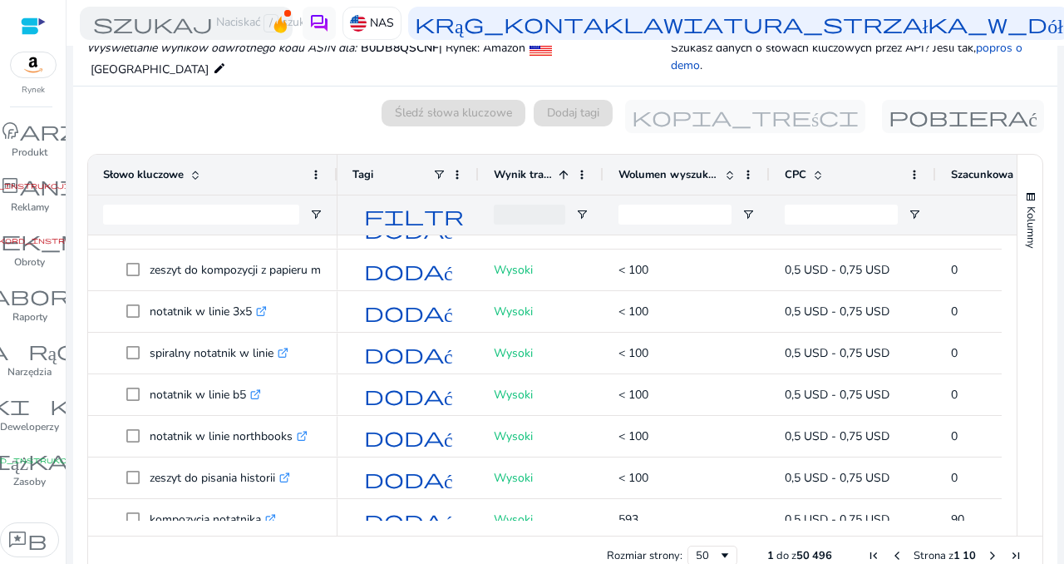
scroll to position [1052, 0]
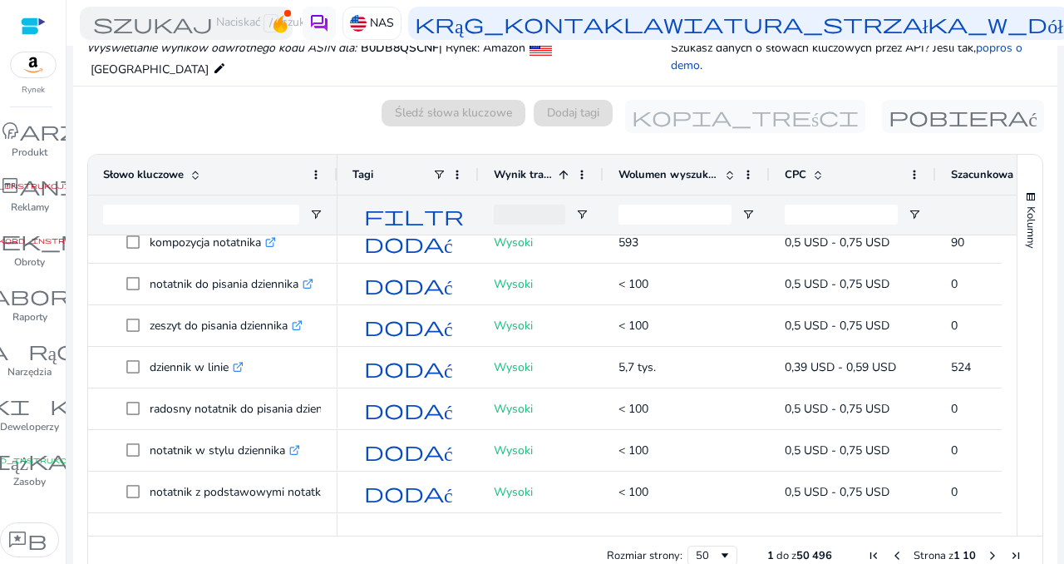
click at [218, 181] on div "Słowo kluczowe" at bounding box center [203, 175] width 201 height 32
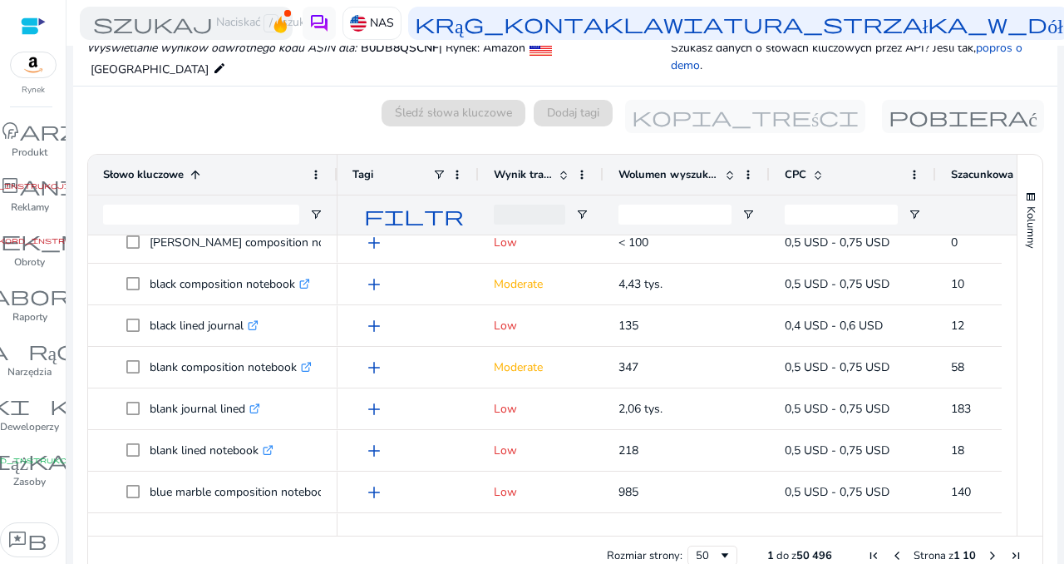
click at [219, 180] on div "Słowo kluczowe 1" at bounding box center [203, 175] width 201 height 32
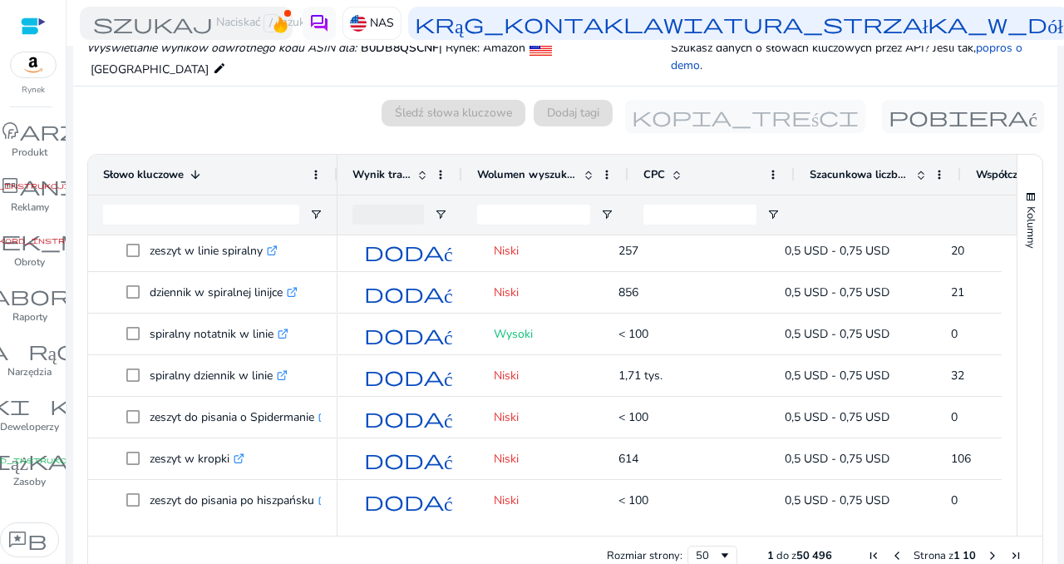
scroll to position [0, 0]
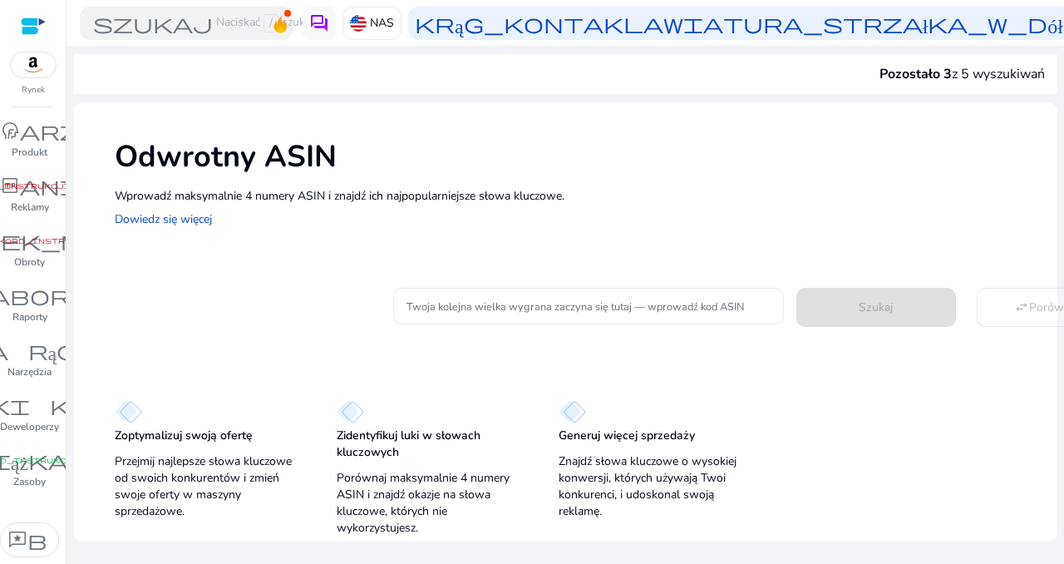
click at [520, 303] on input "Twoja kolejna wielka wygrana zaczyna się tutaj — wprowadź kod ASIN" at bounding box center [588, 306] width 364 height 18
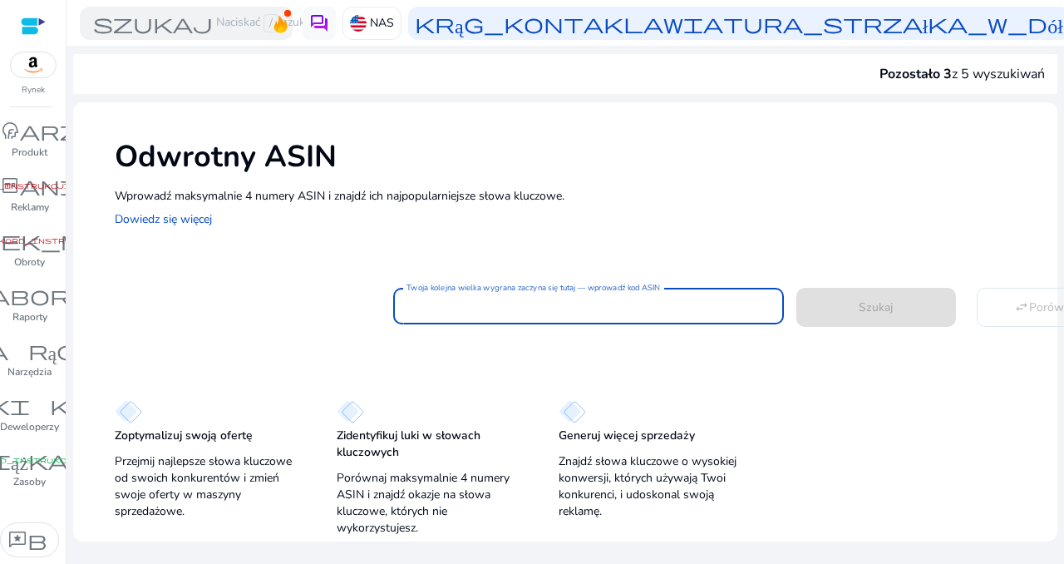
paste input "**********"
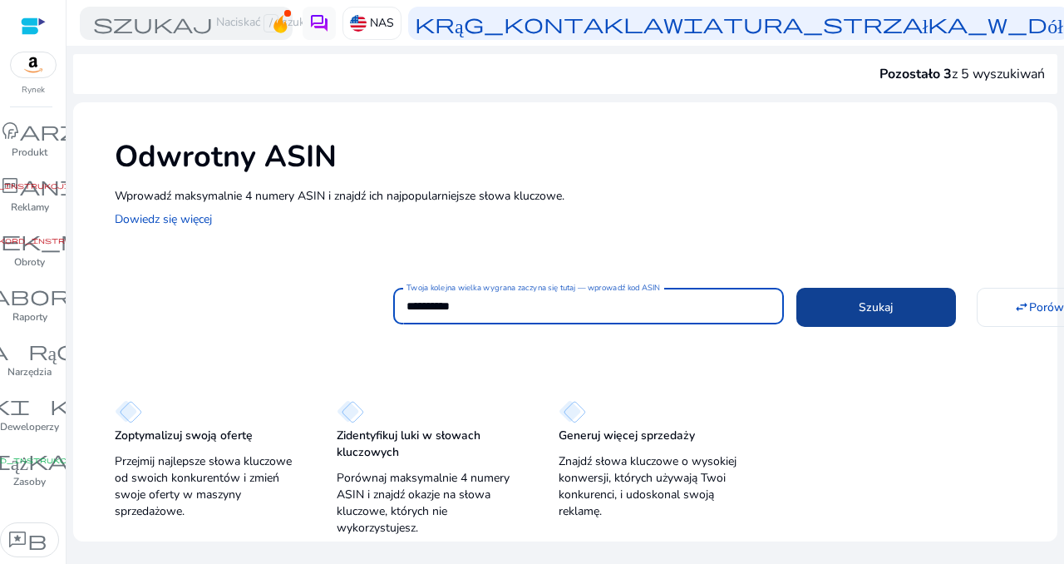
type input "**********"
click at [830, 310] on span at bounding box center [876, 307] width 160 height 40
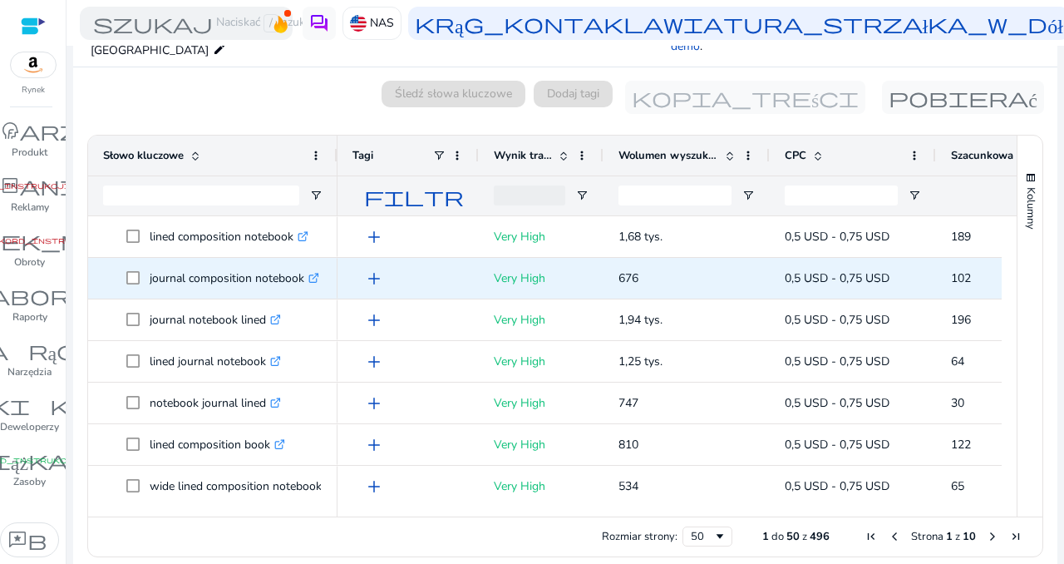
scroll to position [211, 0]
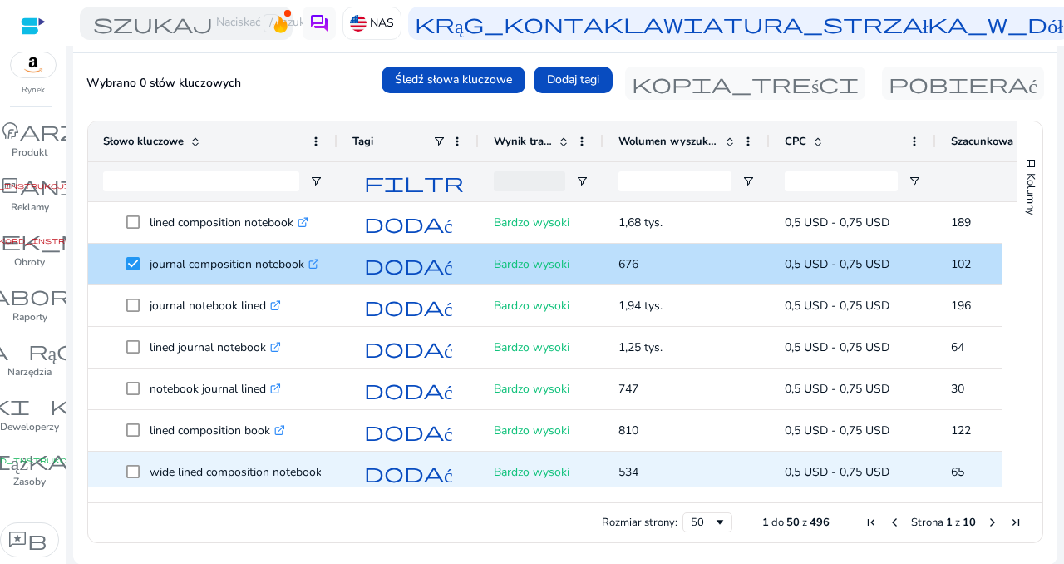
click at [125, 473] on span "wide lined composition notebook .st0{fill:#2c8af8}" at bounding box center [212, 472] width 219 height 34
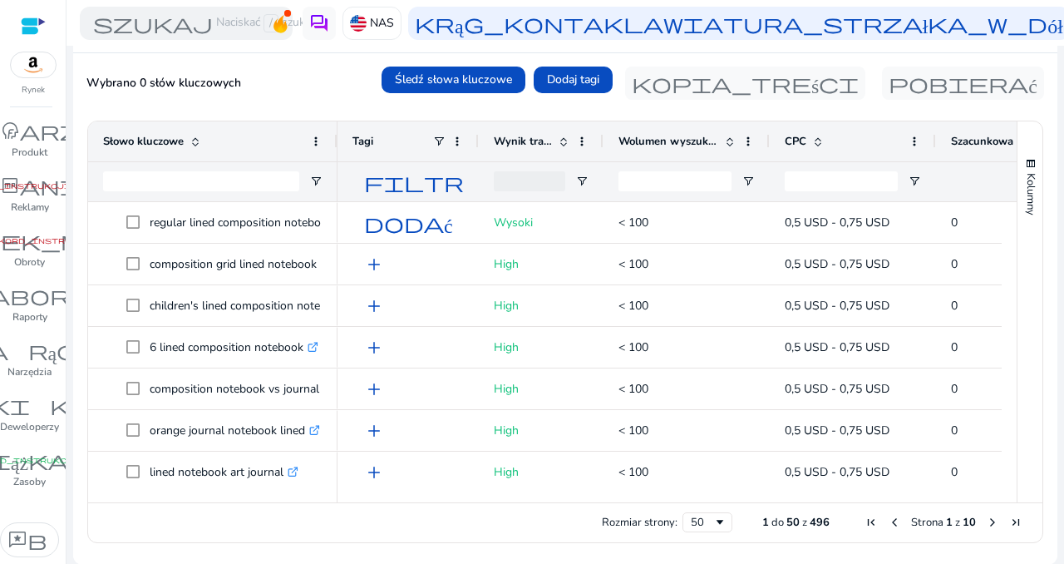
scroll to position [0, 0]
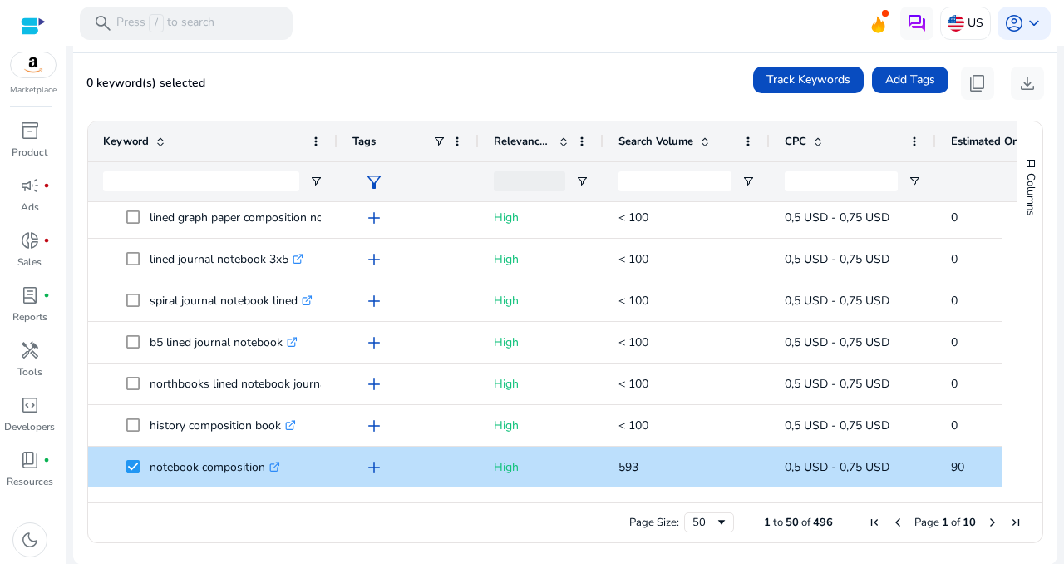
drag, startPoint x: 810, startPoint y: 82, endPoint x: 375, endPoint y: 56, distance: 435.6
click at [375, 56] on mat-card "0 keyword(s) selected Track Keywords Add Tags content_copy download Press SPACE…" at bounding box center [565, 308] width 984 height 511
click at [959, 21] on div "US" at bounding box center [965, 23] width 51 height 33
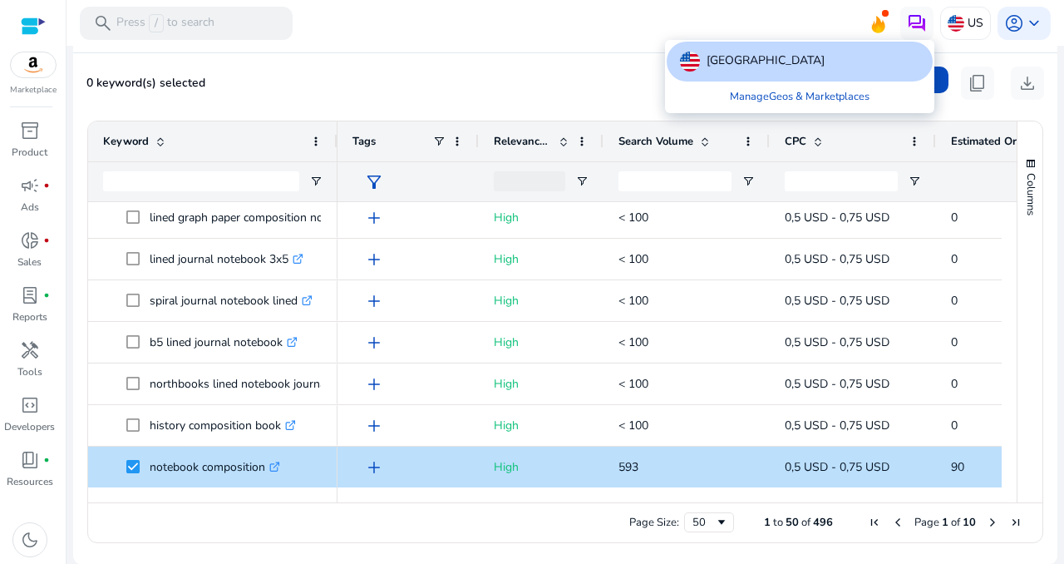
click at [572, 52] on div at bounding box center [532, 282] width 1064 height 564
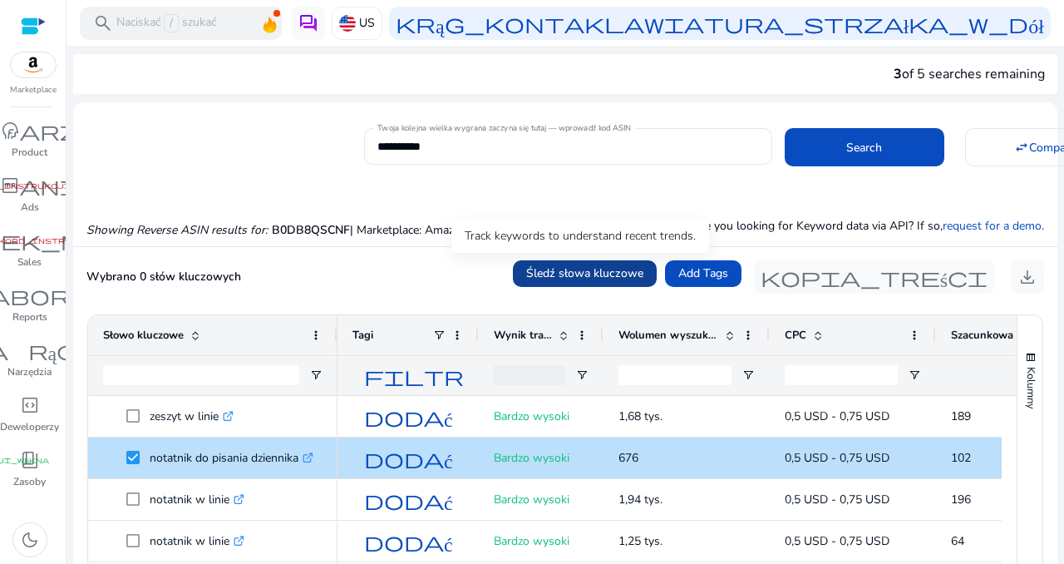
click at [592, 265] on font "Śledź słowa kluczowe" at bounding box center [584, 273] width 117 height 16
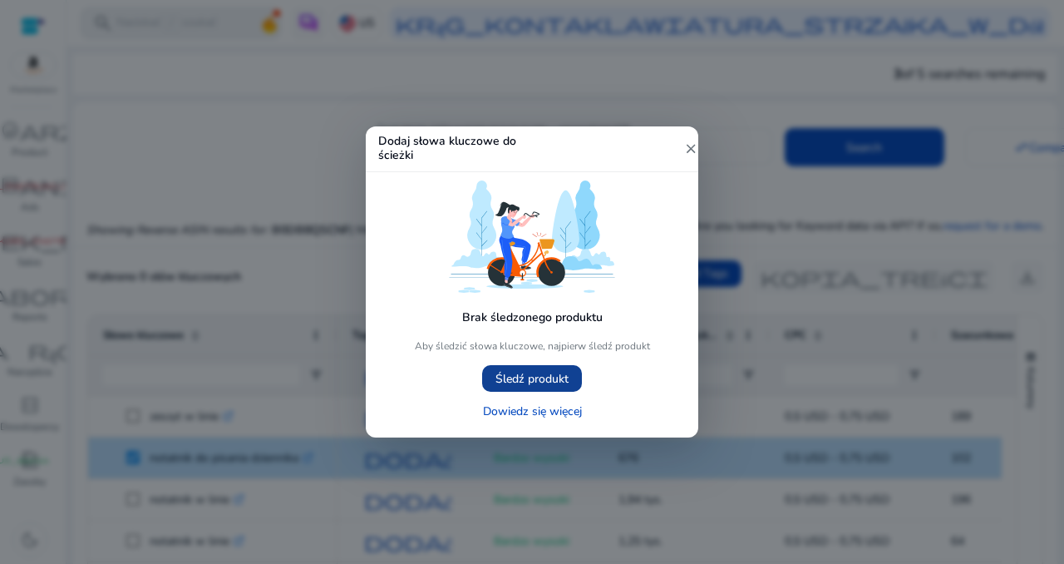
click at [549, 374] on font "Śledź produkt" at bounding box center [531, 379] width 73 height 16
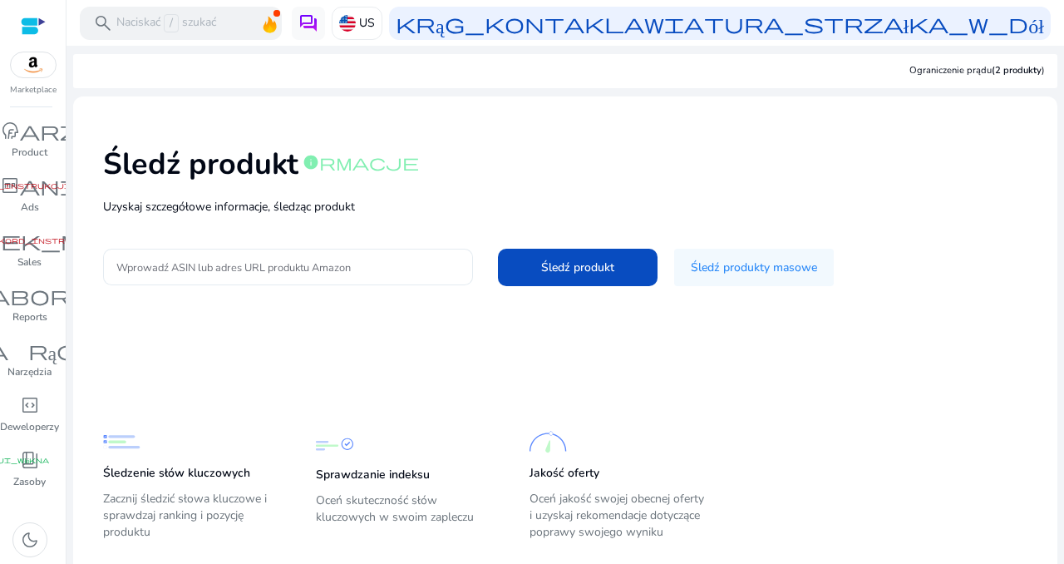
click at [216, 267] on input "Wprowadź ASIN lub adres URL produktu Amazon" at bounding box center [287, 267] width 343 height 18
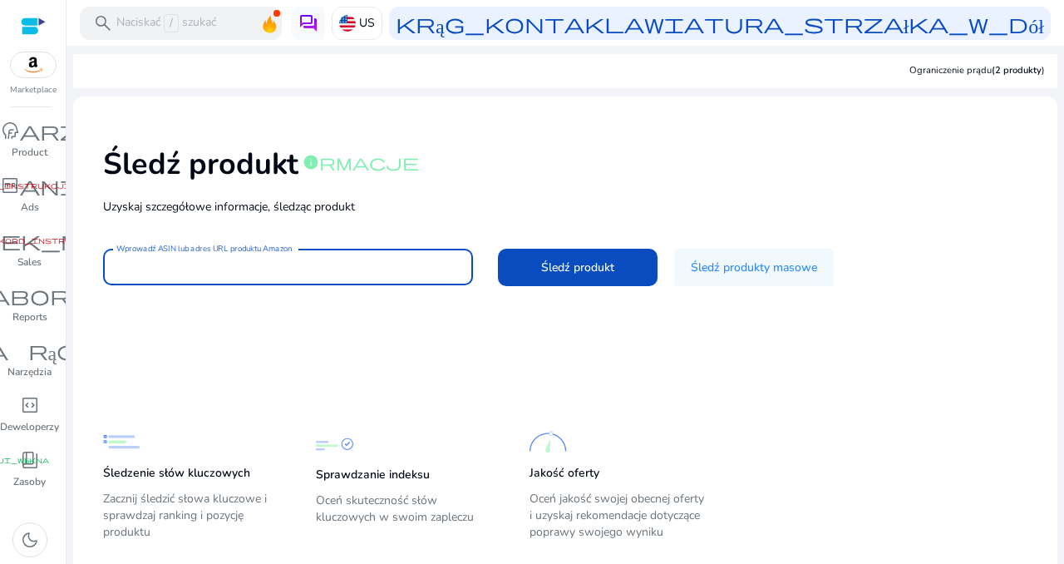
paste input "**********"
type input "**********"
click at [584, 247] on div "**********" at bounding box center [565, 215] width 958 height 210
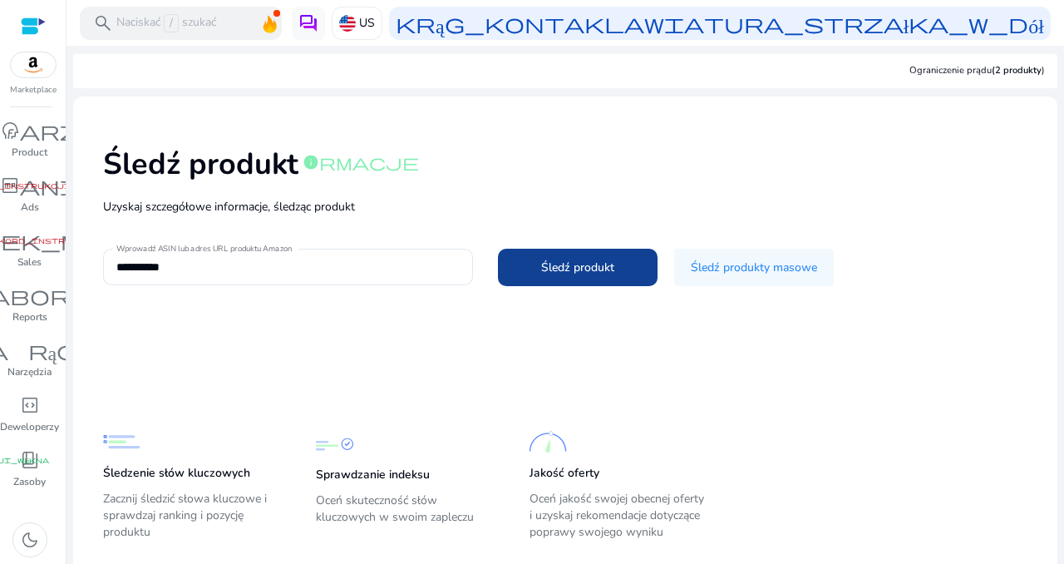
click at [584, 259] on font "Śledź produkt" at bounding box center [577, 267] width 73 height 16
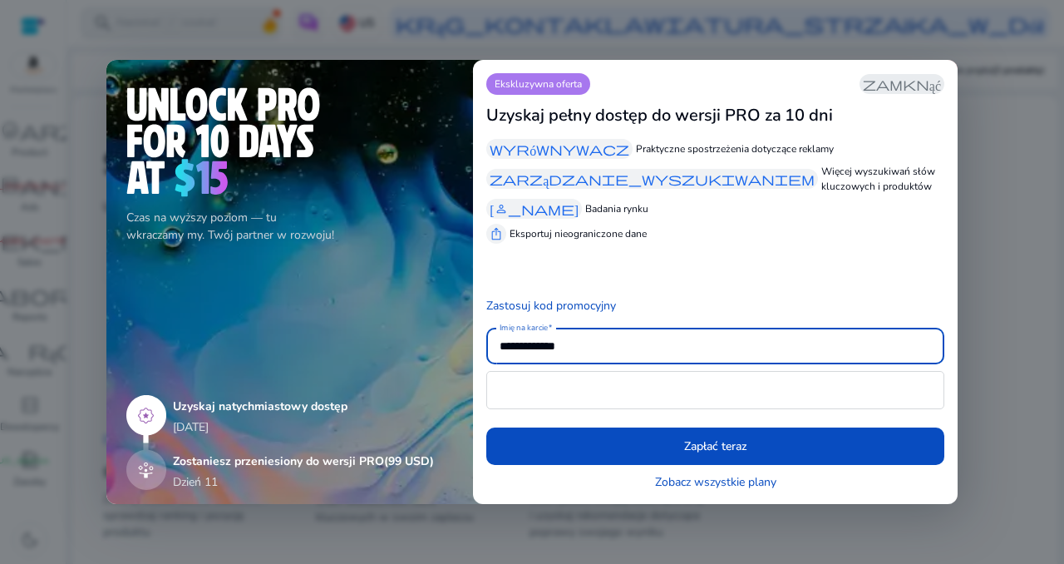
click at [894, 75] on app-icon "zamknąć" at bounding box center [902, 84] width 85 height 20
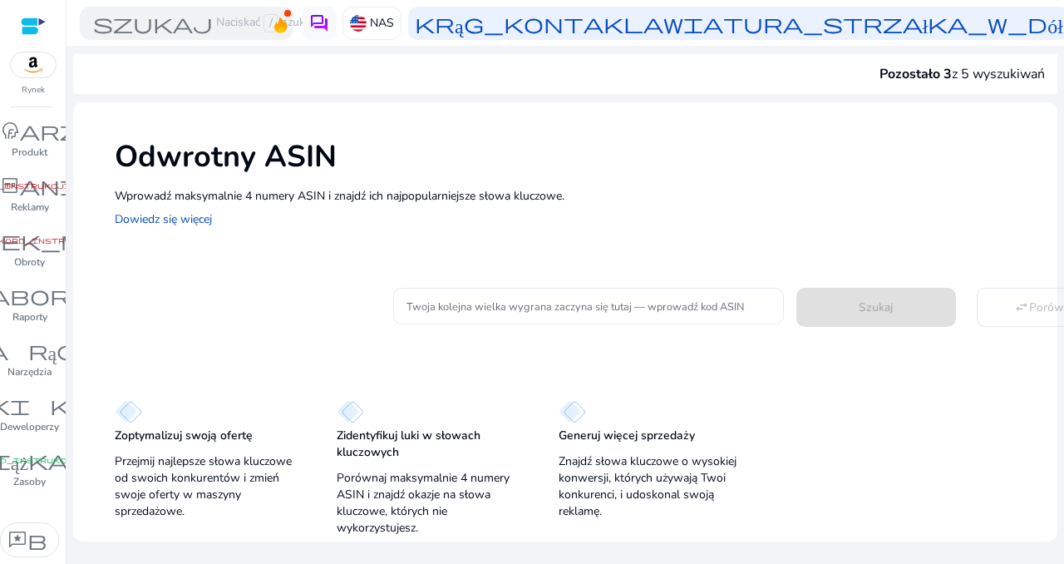
drag, startPoint x: 452, startPoint y: 295, endPoint x: 419, endPoint y: 300, distance: 33.6
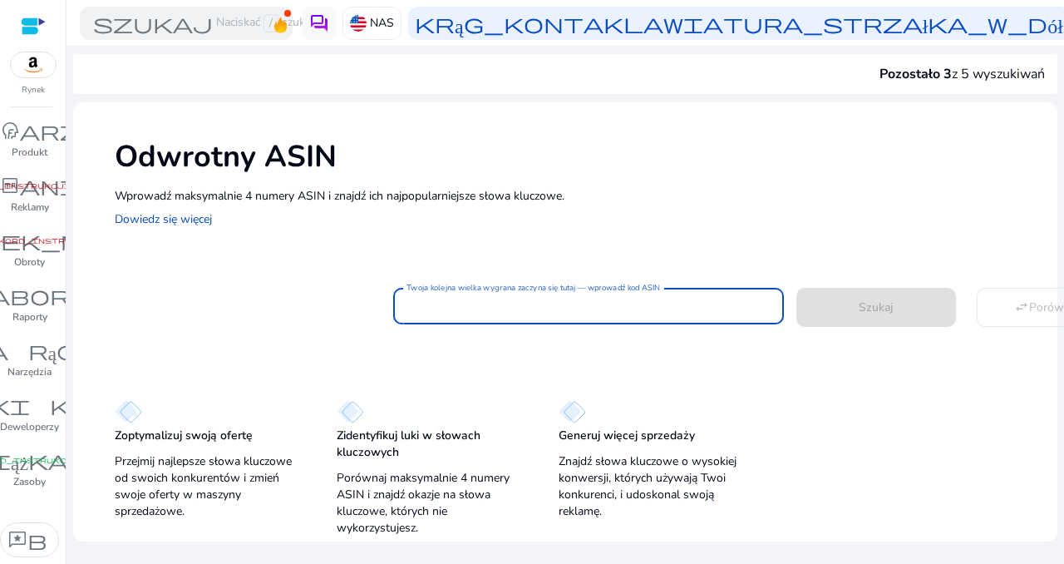
paste input "**********"
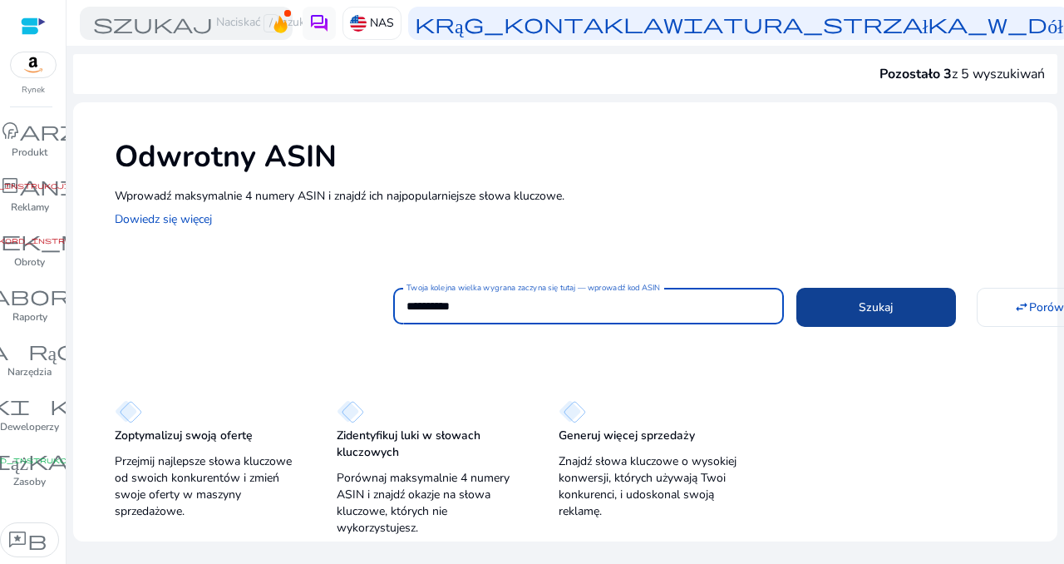
type input "**********"
click at [908, 321] on span at bounding box center [876, 307] width 160 height 40
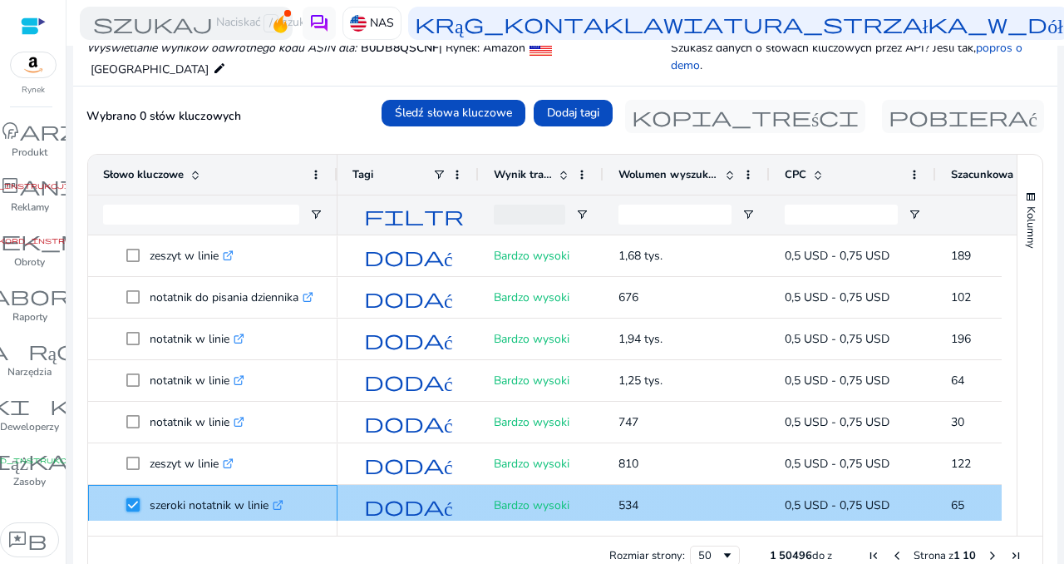
scroll to position [166, 0]
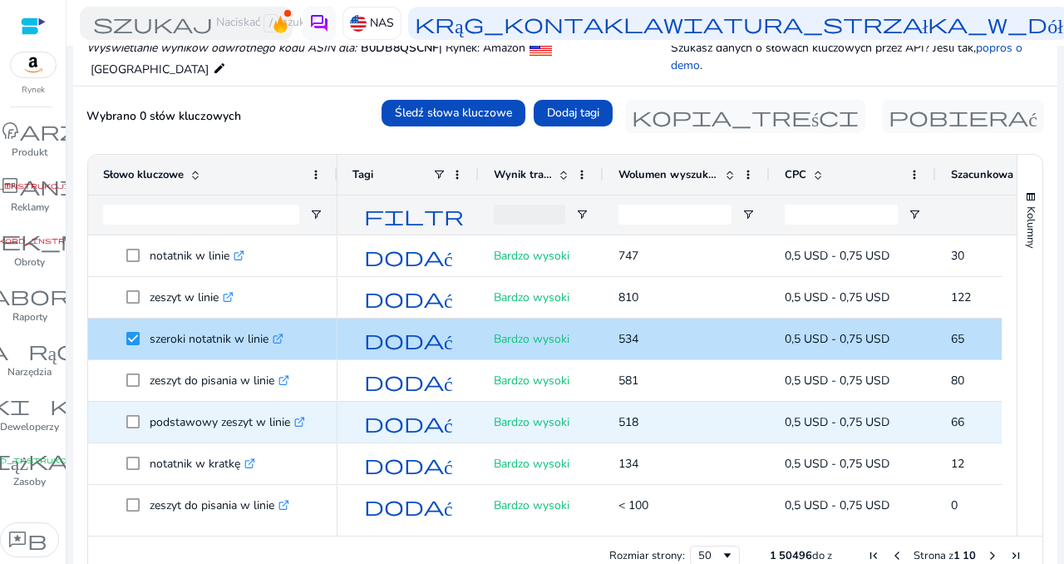
click at [123, 421] on span "podstawowy zeszyt w linie .st0{fill:#2c8af8}" at bounding box center [212, 422] width 219 height 34
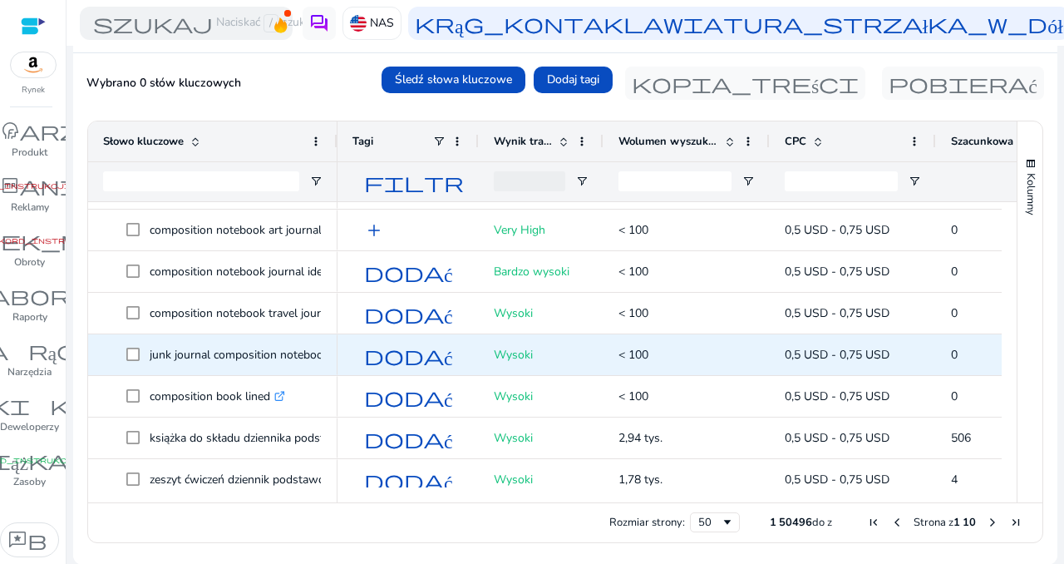
scroll to position [0, 0]
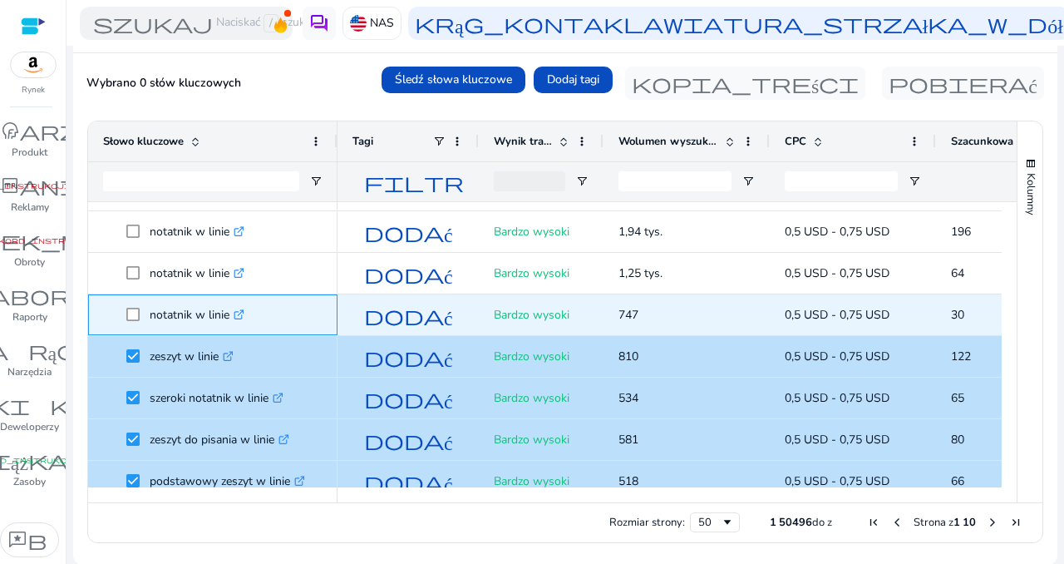
click at [125, 318] on span "notatnik w linie .st0{fill:#2c8af8}" at bounding box center [212, 315] width 219 height 34
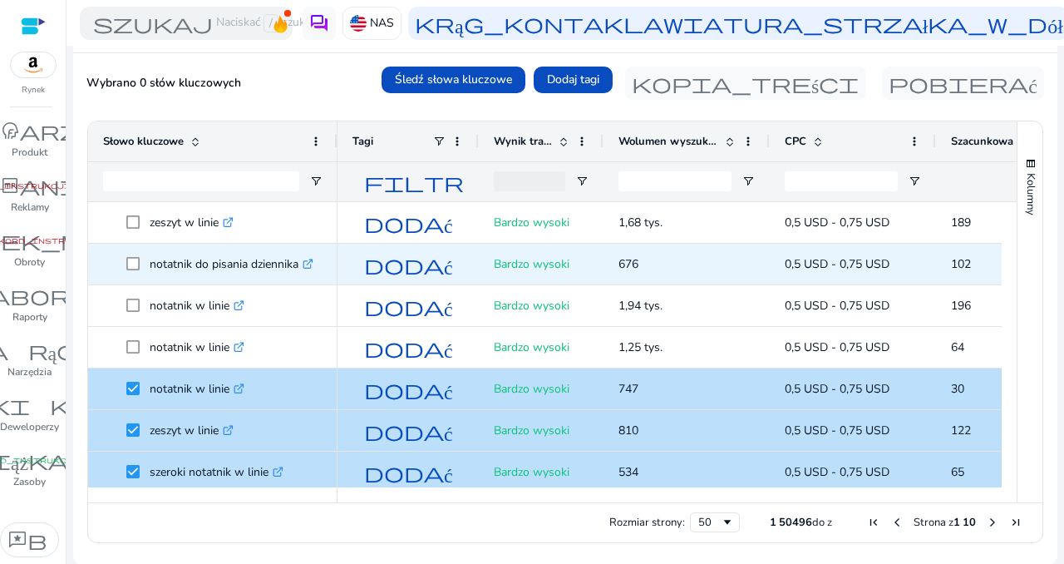
click at [110, 258] on span "notatnik do pisania dziennika .st0{fill:#2c8af8}" at bounding box center [212, 264] width 219 height 34
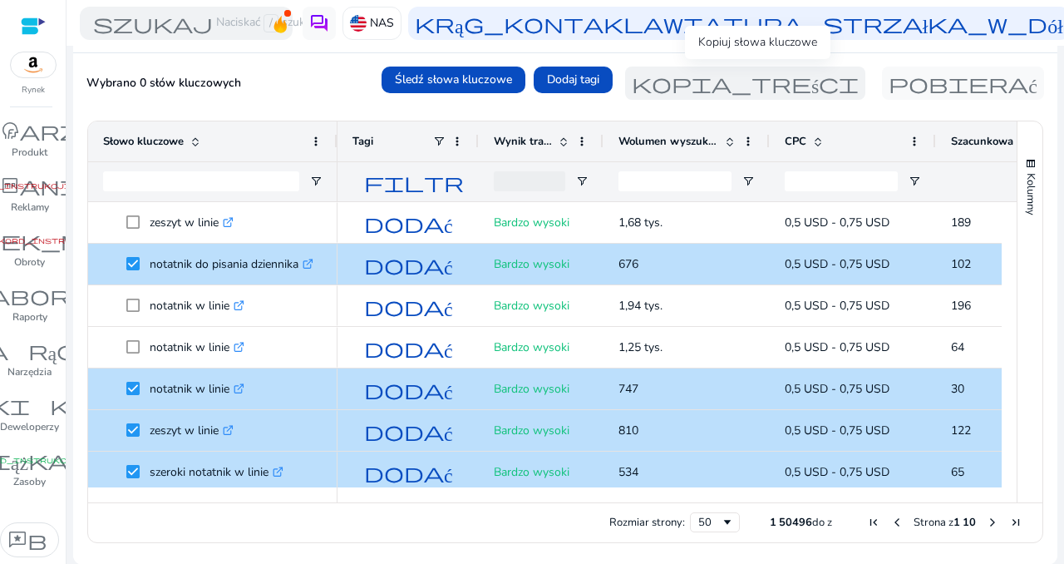
click at [692, 86] on font "kopia_treści" at bounding box center [745, 82] width 227 height 23
click at [572, 81] on font "Dodaj tagi" at bounding box center [573, 79] width 52 height 16
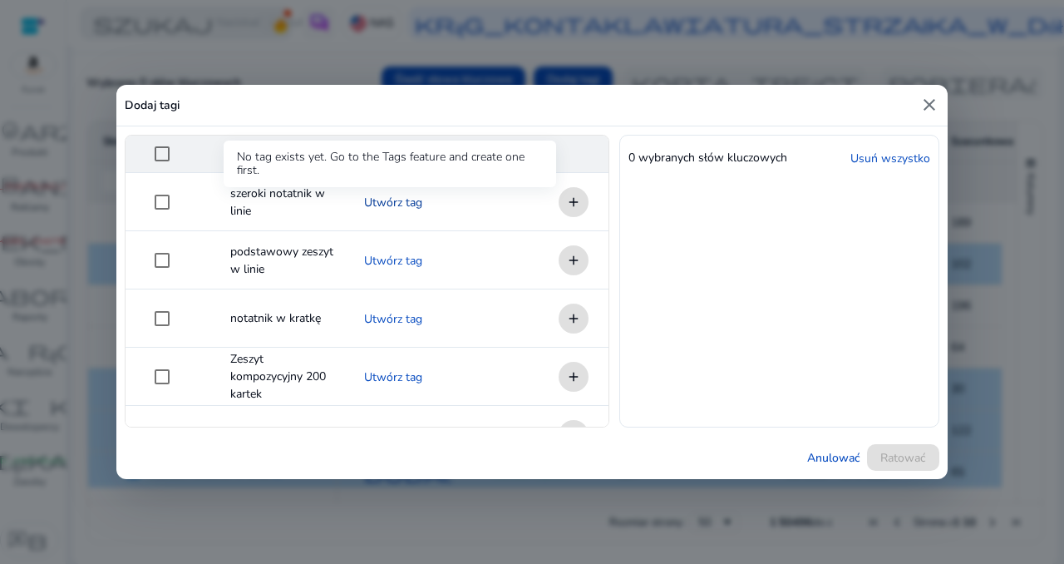
click at [399, 200] on font "Utwórz tag" at bounding box center [393, 203] width 58 height 16
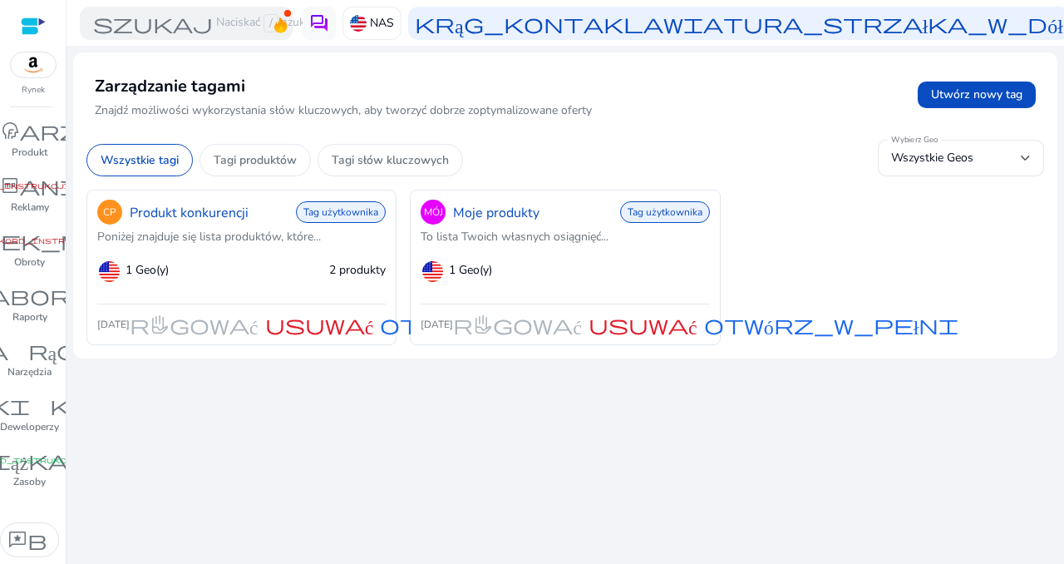
click at [351, 51] on div "Przygotowujemy dla Ciebie wszystko... Zarządzanie tagami Znajdź możliwości wyko…" at bounding box center [565, 202] width 984 height 313
click at [396, 336] on font "otwórz_w_pełni" at bounding box center [507, 324] width 255 height 23
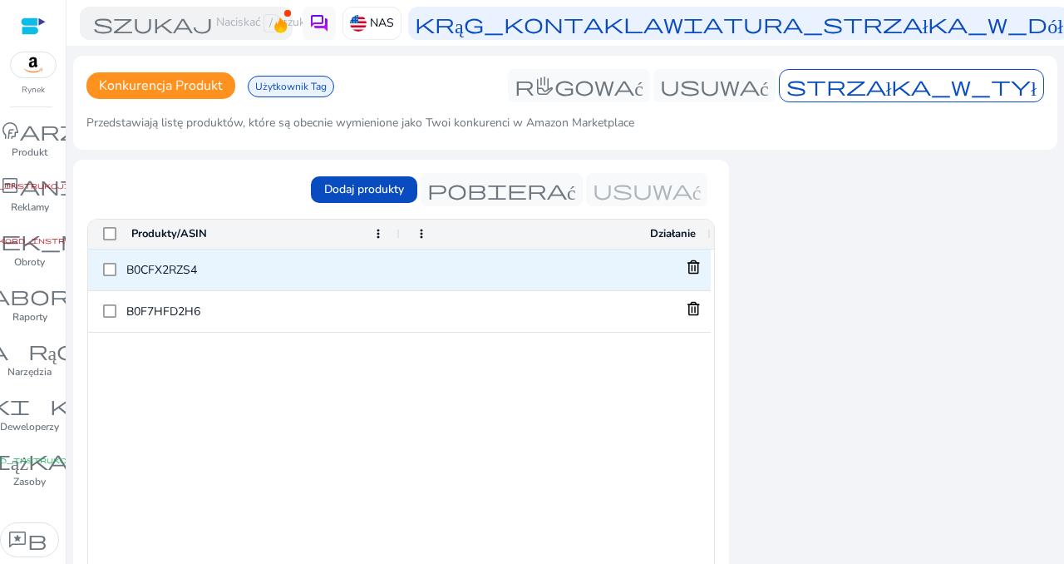
click at [175, 262] on font "B0CFX2RZS4" at bounding box center [161, 270] width 71 height 16
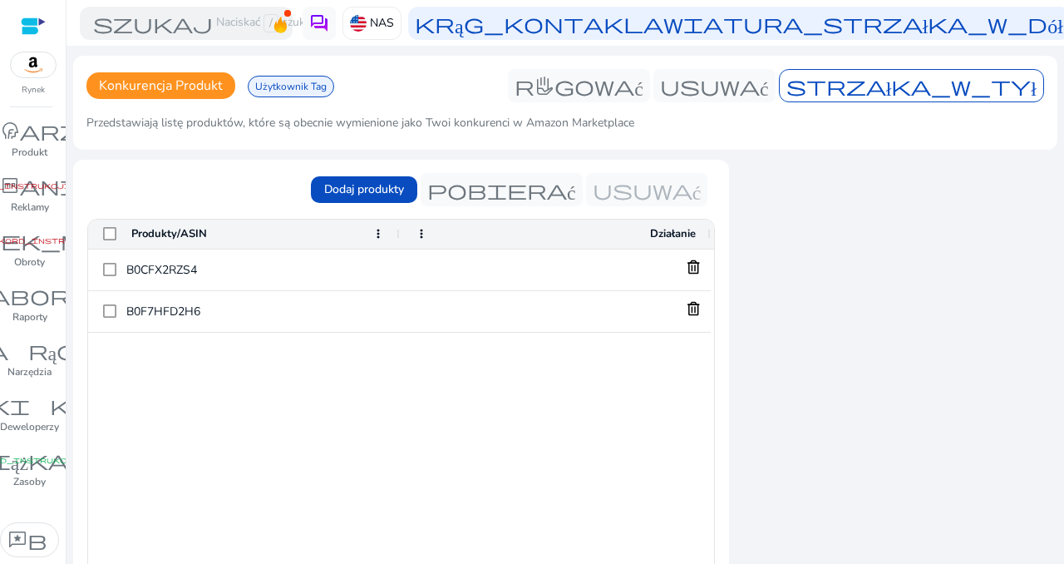
click at [79, 269] on ag-grid-angular "Press SPACE to select this row. Przeciągnij tutaj, aby ustawić grupy wierszy Pr…" at bounding box center [401, 438] width 654 height 457
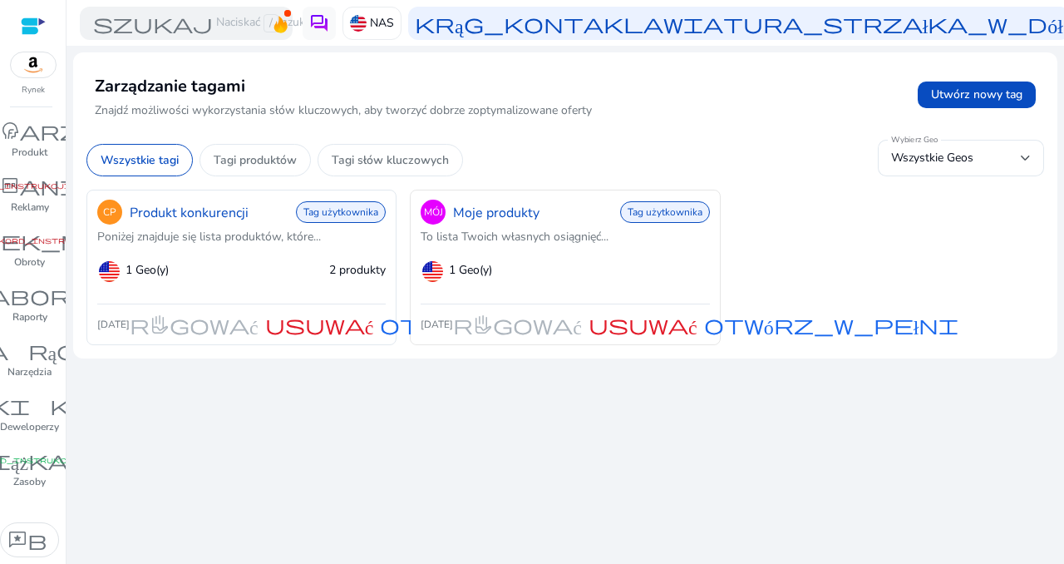
click at [753, 336] on font "otwórz_w_pełni" at bounding box center [831, 324] width 255 height 23
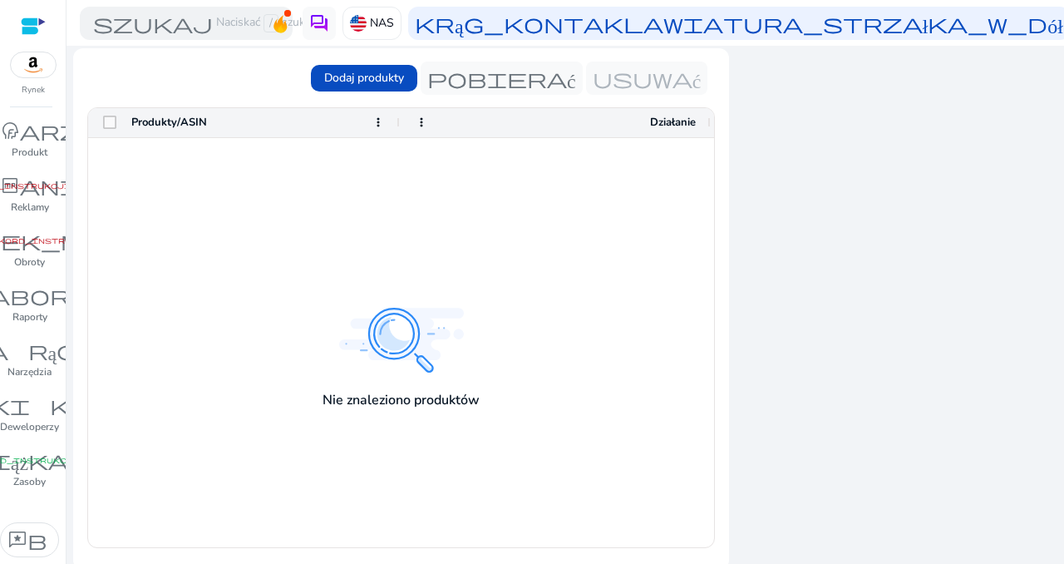
scroll to position [116, 0]
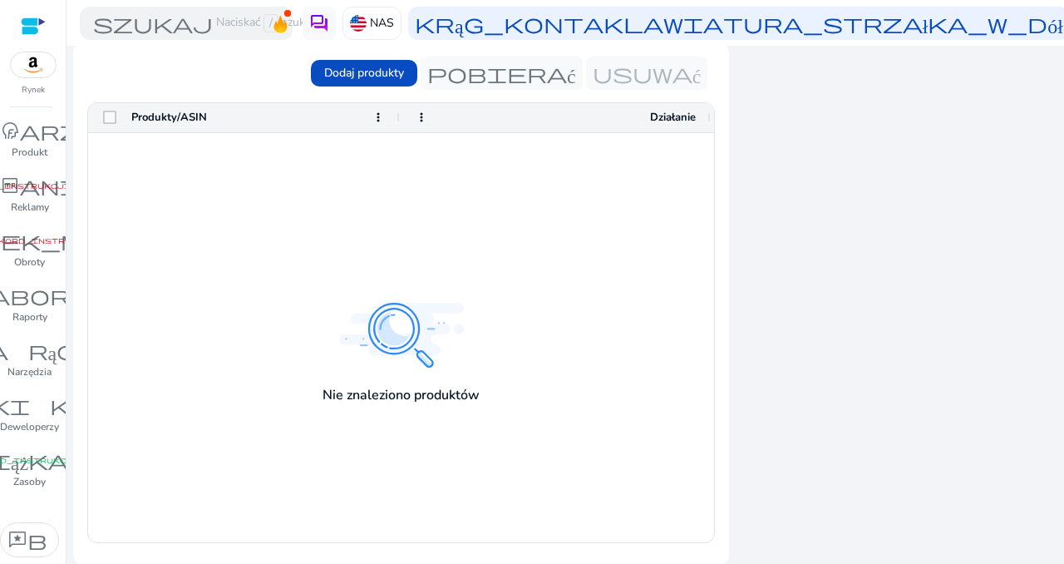
click at [180, 112] on font "Produkty/ASIN" at bounding box center [169, 117] width 76 height 15
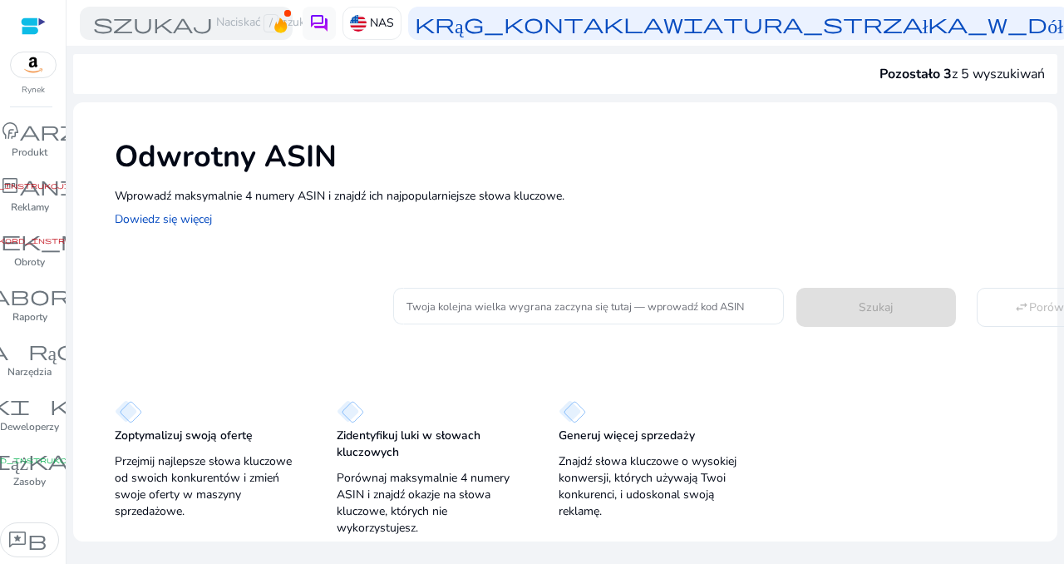
click at [451, 307] on input "Twoja kolejna wielka wygrana zaczyna się tutaj — wprowadź kod ASIN" at bounding box center [588, 306] width 364 height 18
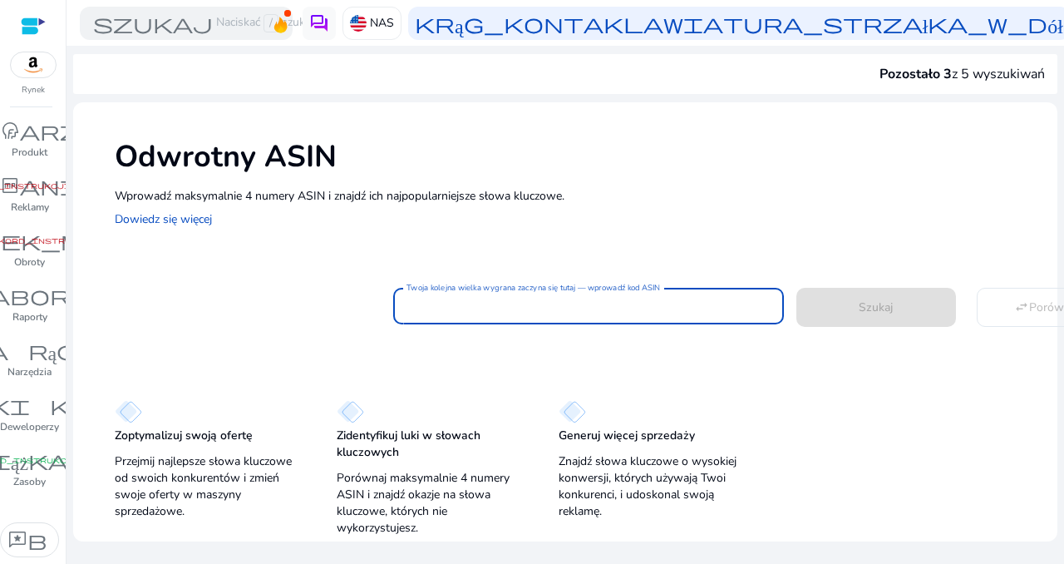
paste input "**********"
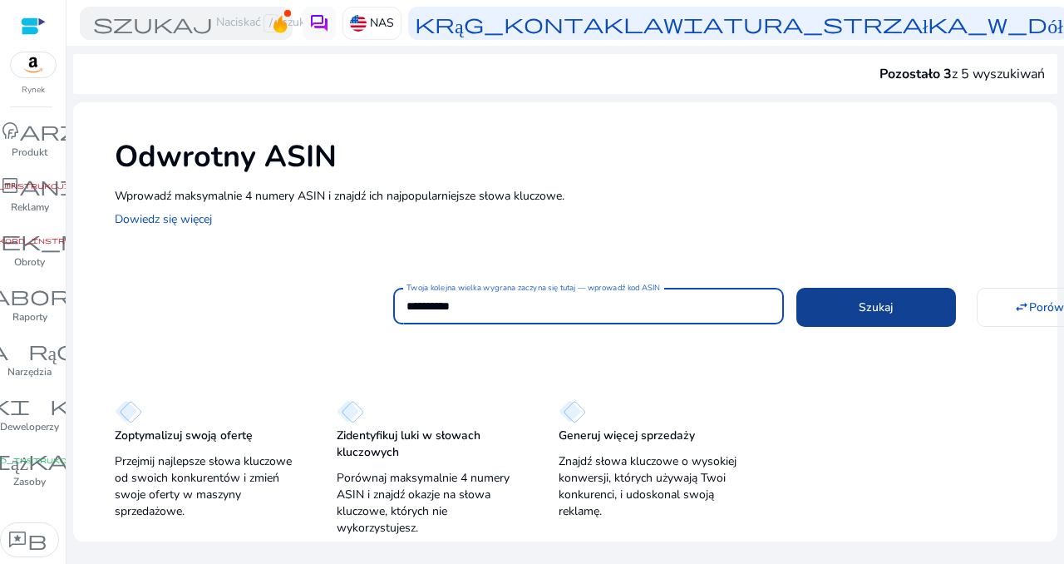
type input "**********"
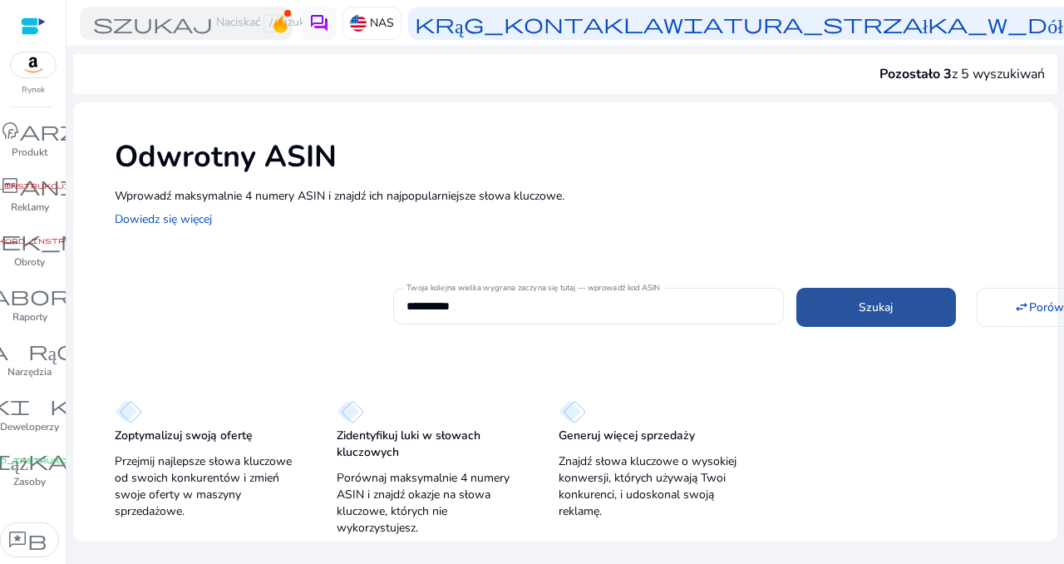
click at [840, 306] on span at bounding box center [876, 307] width 160 height 40
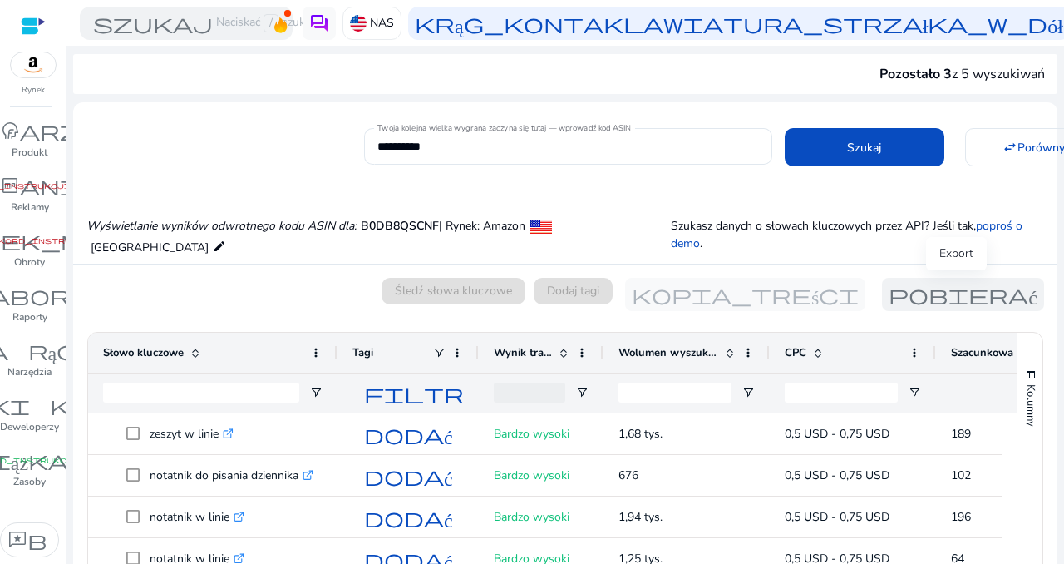
click at [943, 286] on font "pobierać" at bounding box center [963, 294] width 149 height 23
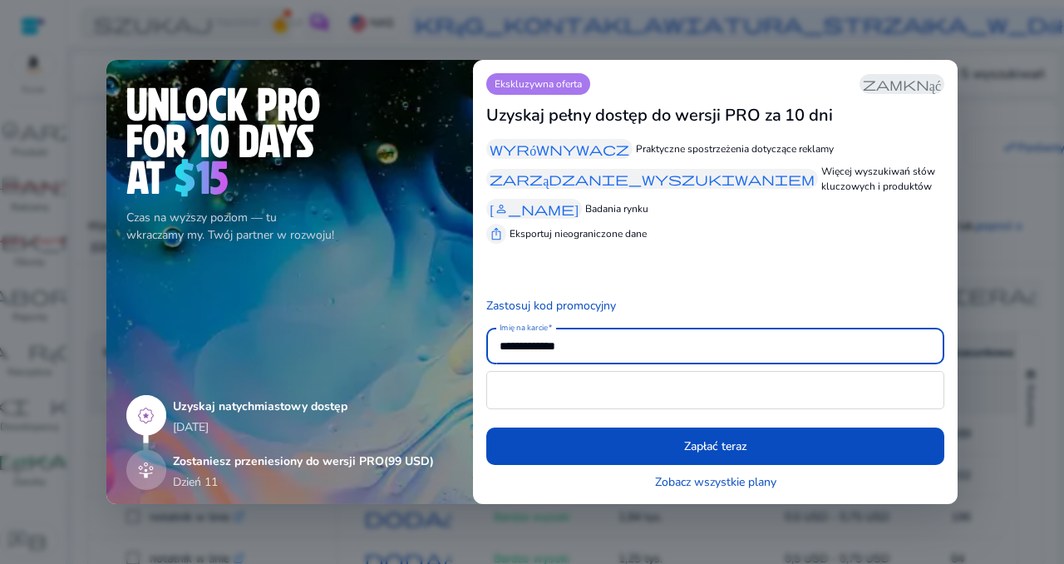
click at [924, 84] on font "zamknąć" at bounding box center [902, 84] width 78 height 17
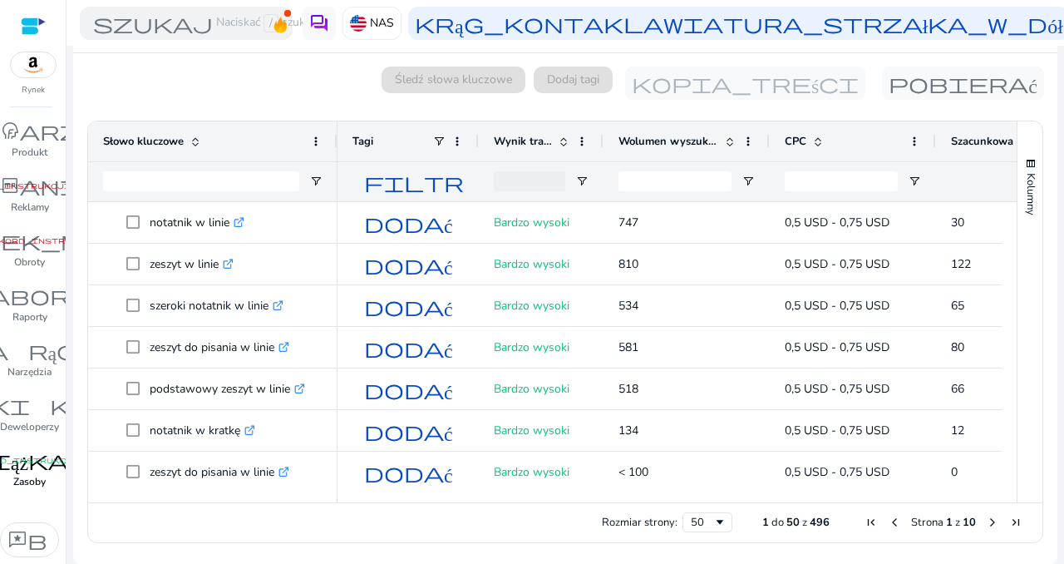
scroll to position [166, 0]
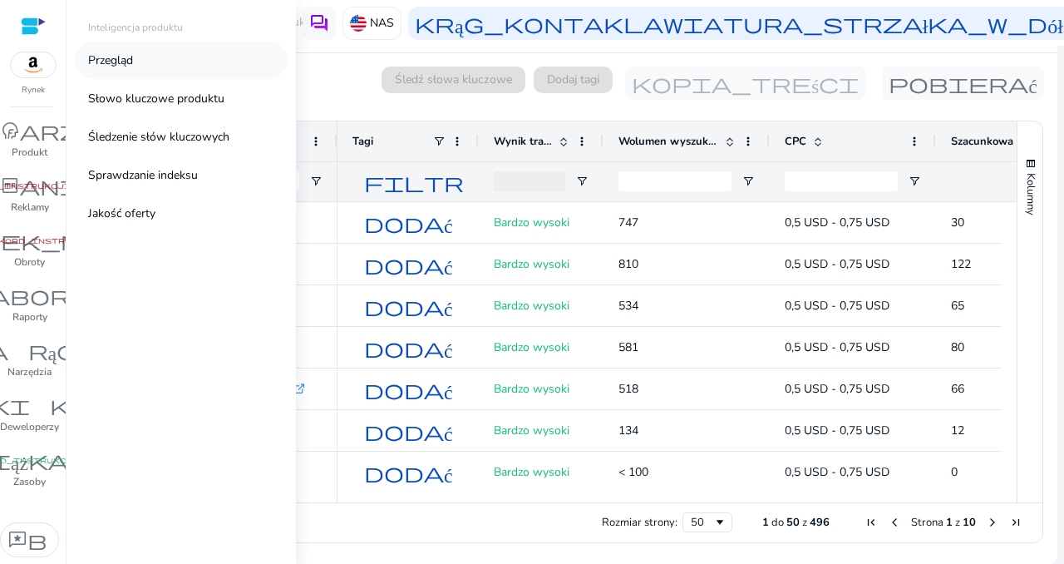
click at [106, 52] on font "Przegląd" at bounding box center [110, 60] width 45 height 16
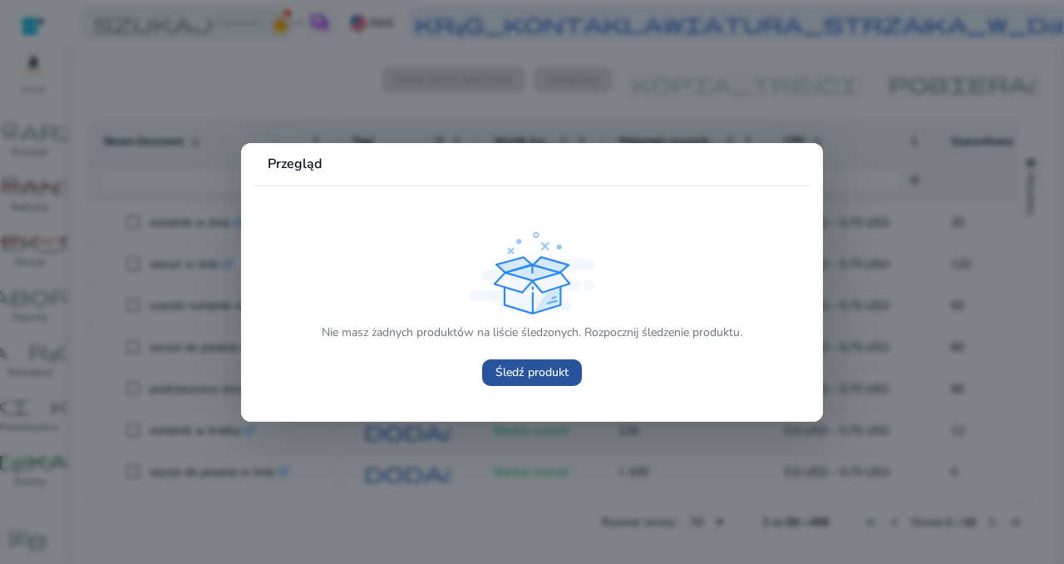
click at [552, 365] on font "Śledź produkt" at bounding box center [531, 372] width 73 height 16
